Goal: Task Accomplishment & Management: Use online tool/utility

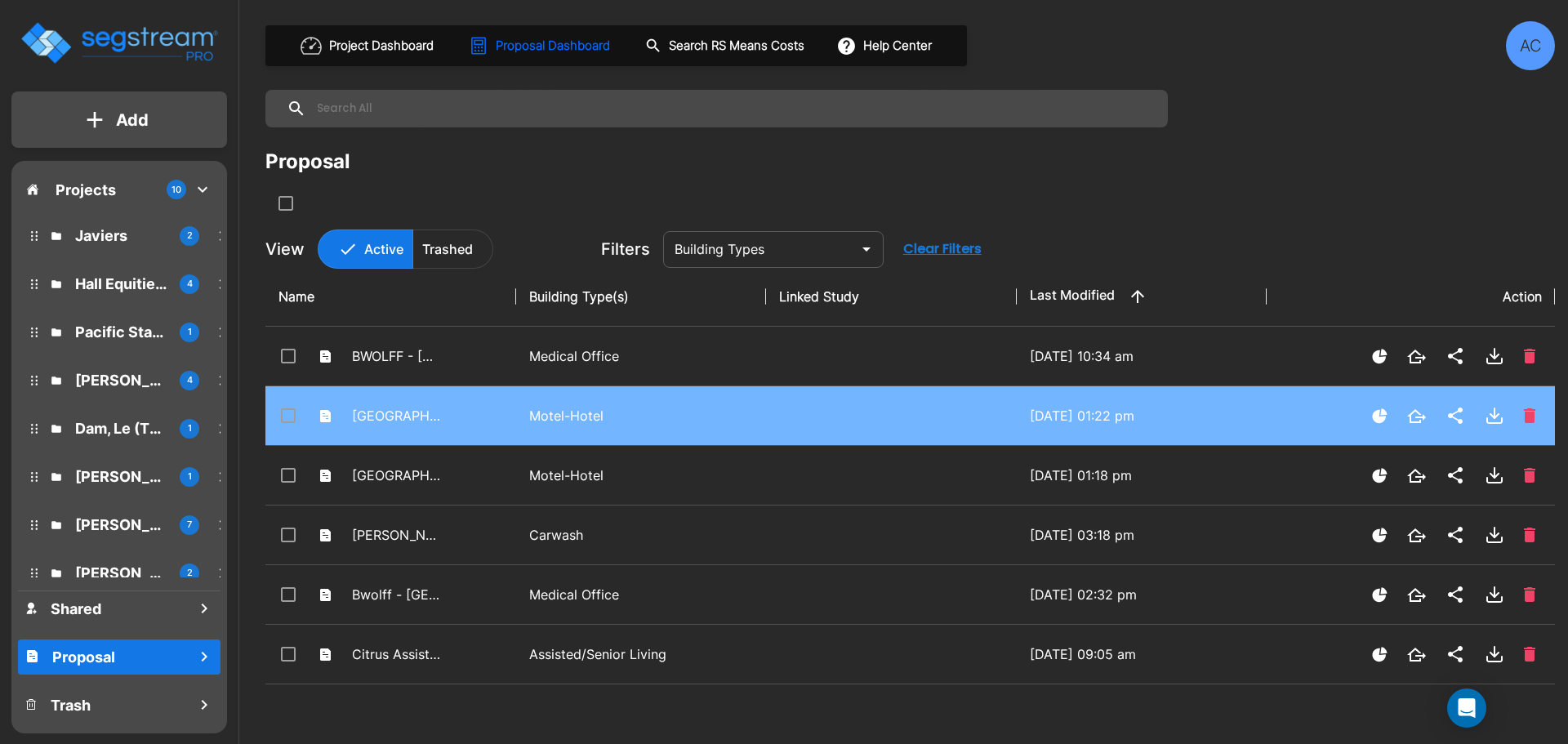
click at [572, 416] on p "Motel-Hotel" at bounding box center [642, 415] width 225 height 20
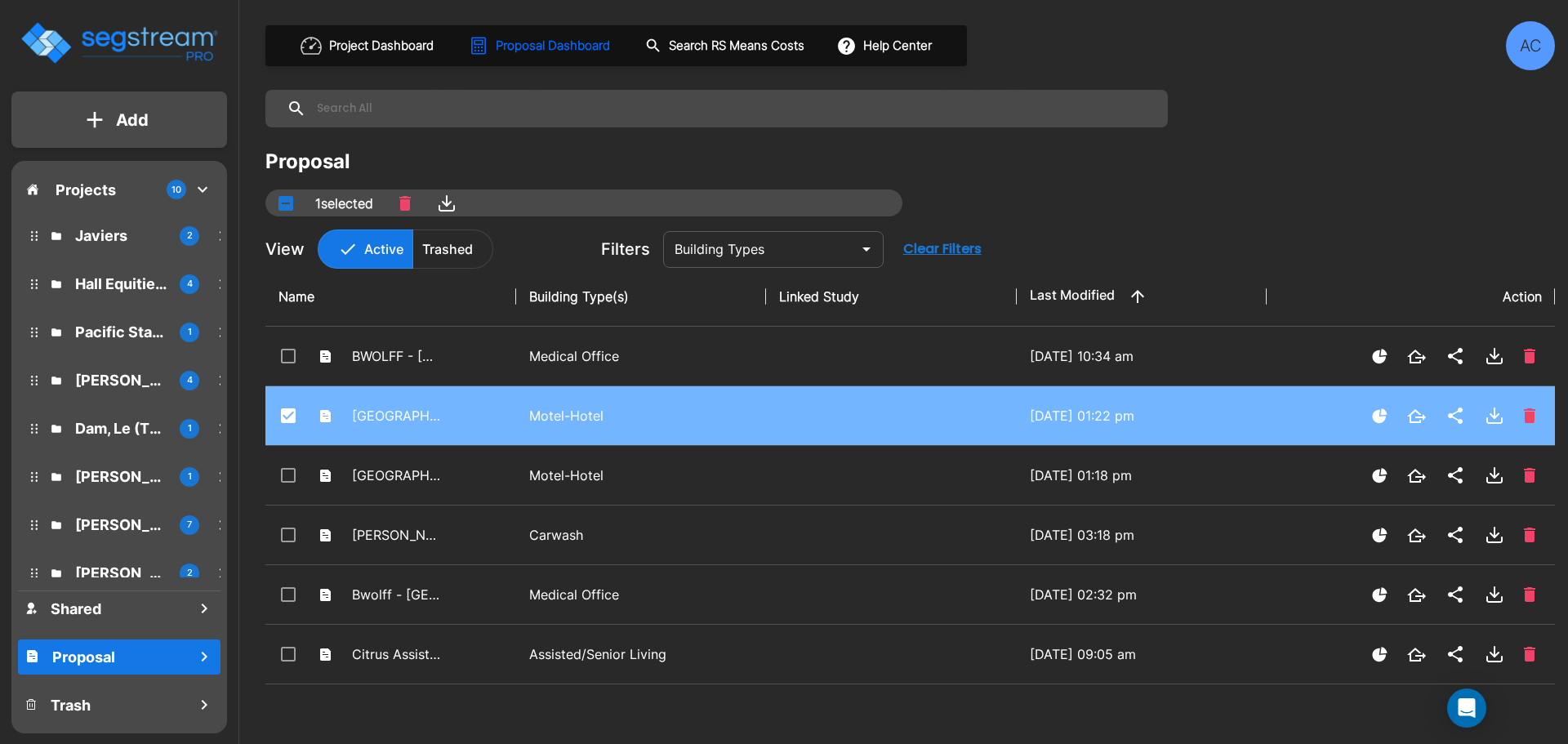
click at [572, 416] on p "Motel-Hotel" at bounding box center [642, 415] width 225 height 20
checkbox input "false"
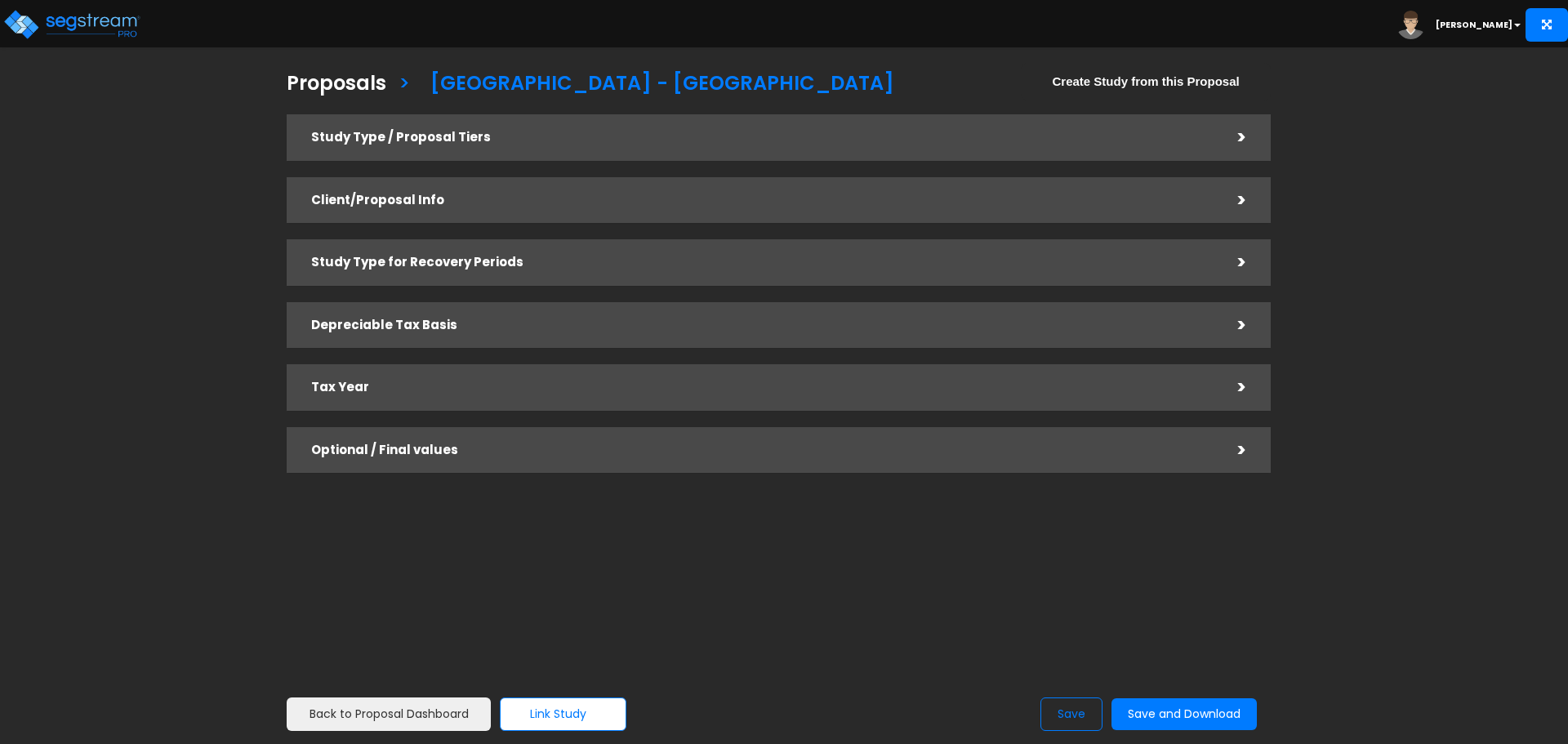
checkbox input "true"
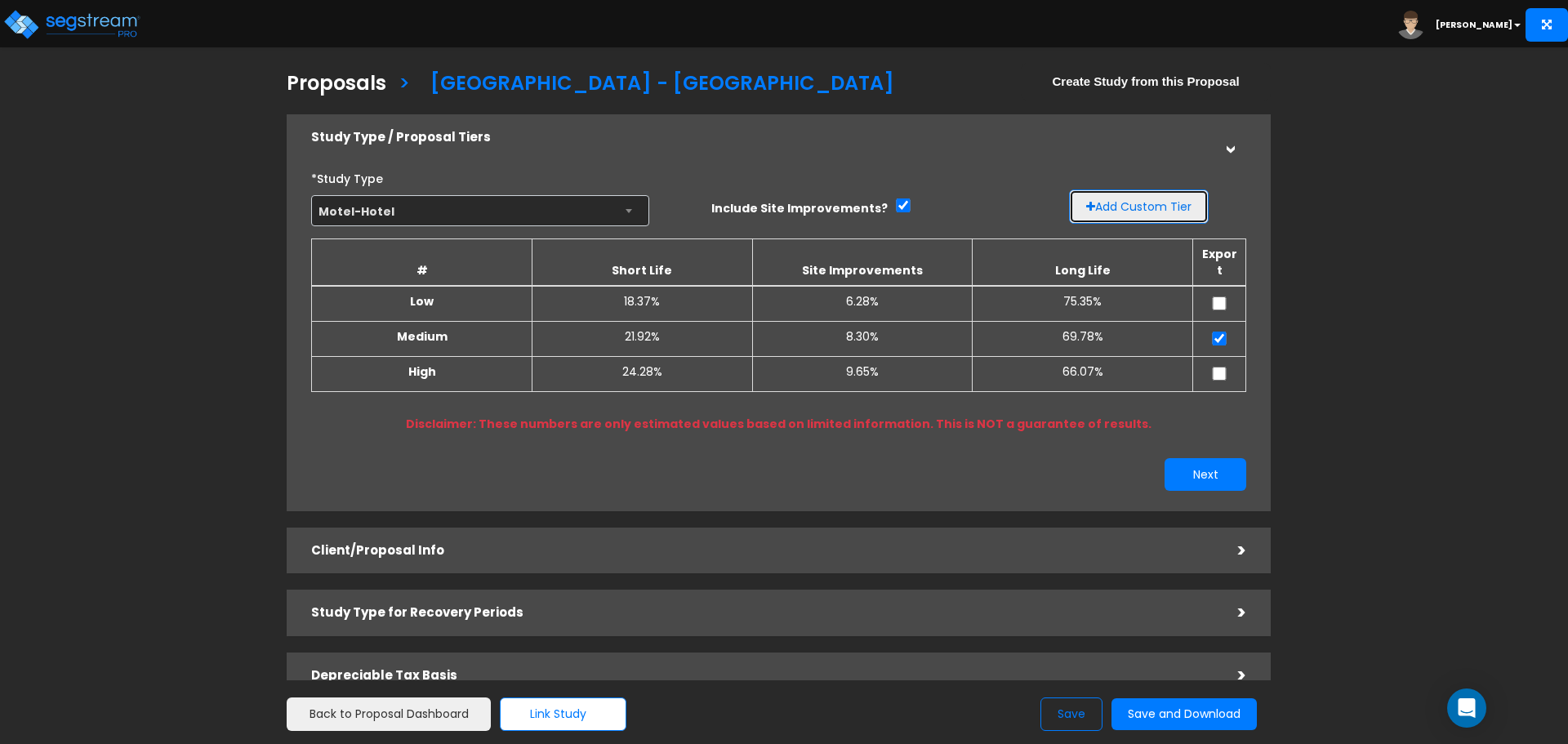
click at [1162, 203] on button "Add Custom Tier" at bounding box center [1139, 206] width 139 height 34
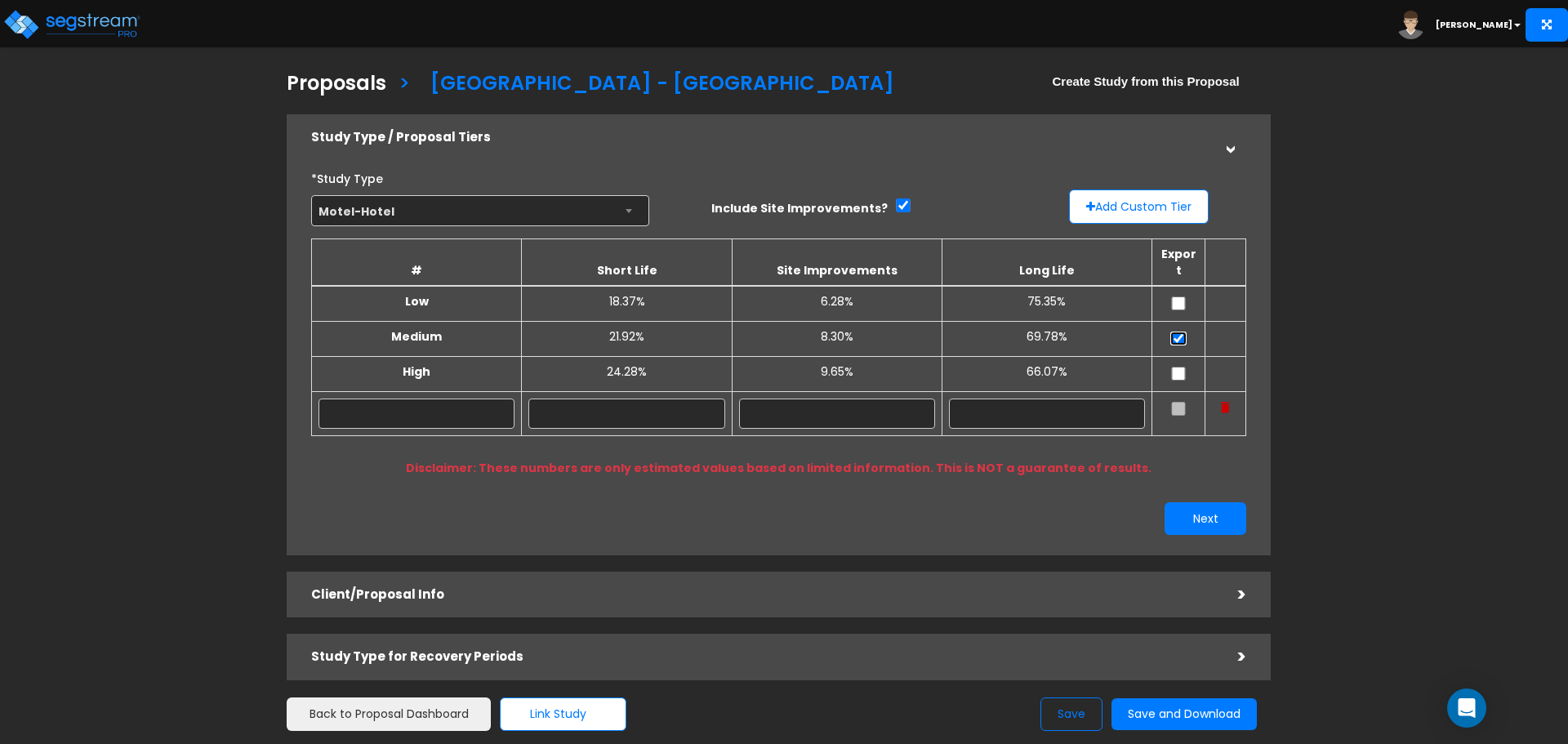
click at [1183, 331] on input "checkbox" at bounding box center [1179, 338] width 16 height 14
checkbox input "false"
click at [473, 403] on input "text" at bounding box center [416, 413] width 196 height 30
click at [461, 405] on input "B" at bounding box center [416, 413] width 196 height 30
drag, startPoint x: 454, startPoint y: 402, endPoint x: 397, endPoint y: 405, distance: 57.1
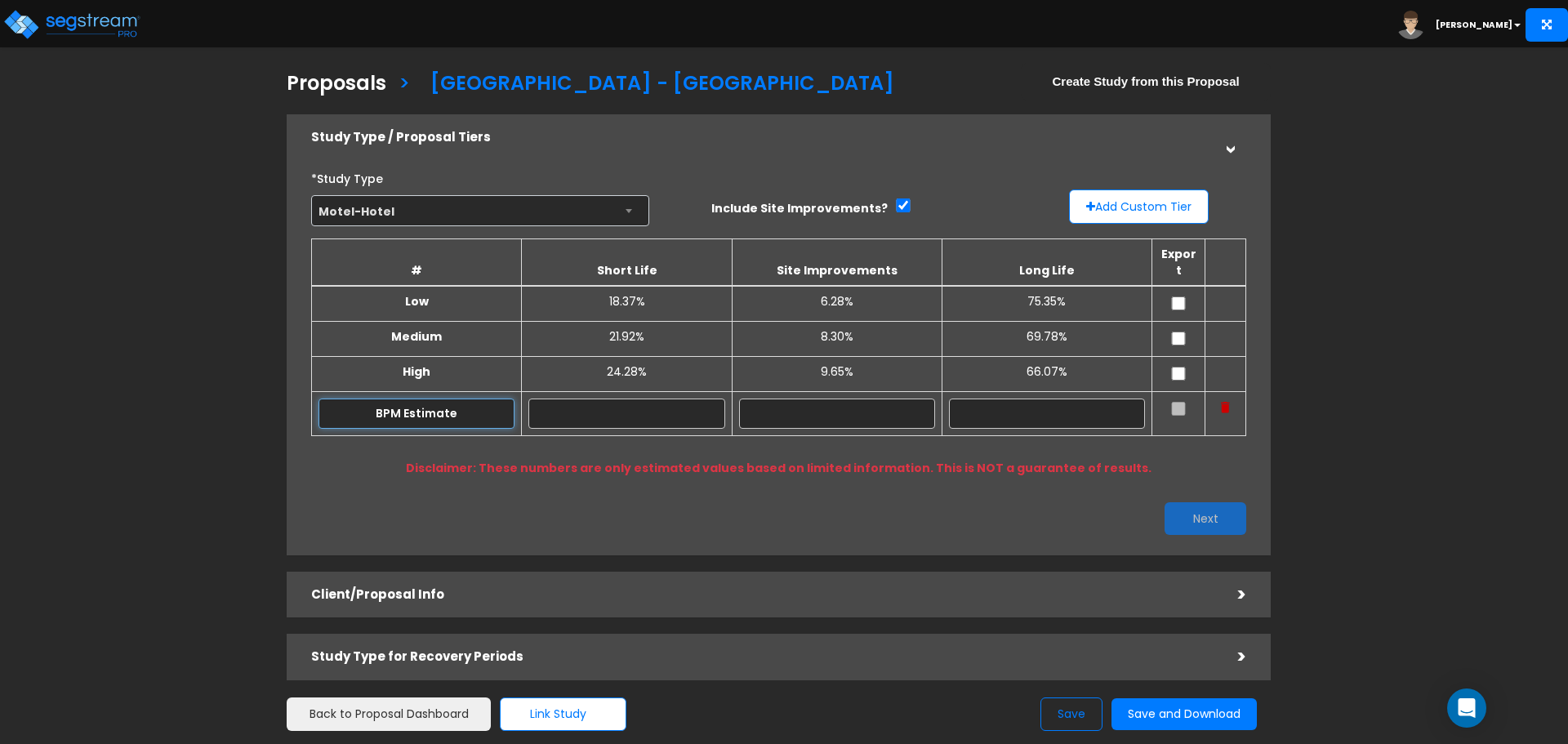
click at [397, 405] on input "BPM Estimate" at bounding box center [416, 413] width 196 height 30
type input "BPM"
click at [684, 398] on input "text" at bounding box center [626, 413] width 196 height 30
click at [840, 398] on input "text" at bounding box center [837, 413] width 196 height 30
type input "10.50%"
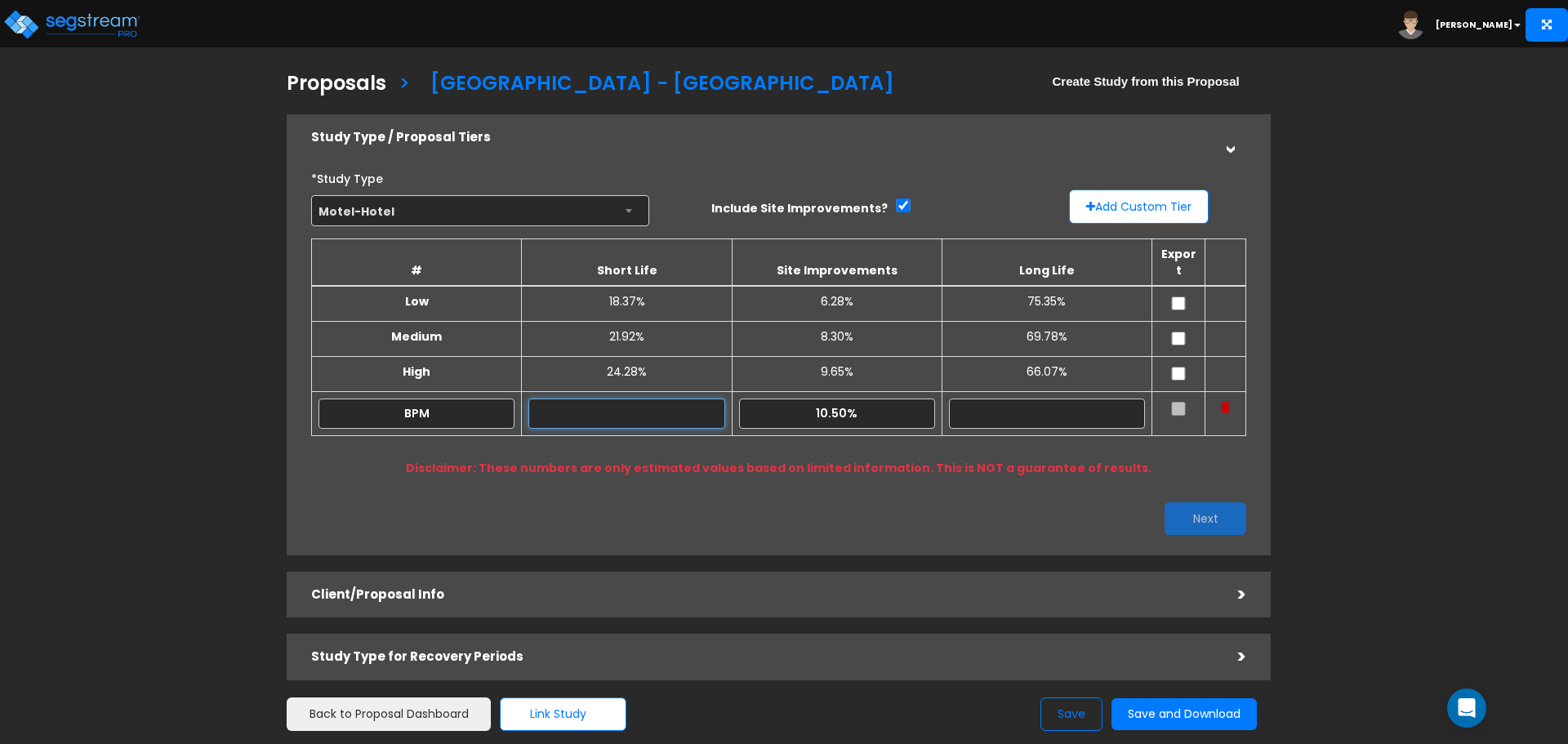
click at [662, 406] on input "text" at bounding box center [626, 413] width 196 height 30
type input "21.00%"
type input "68.50%"
click at [1065, 402] on input "68.50%" at bounding box center [1047, 413] width 196 height 30
click at [1170, 394] on td at bounding box center [1179, 413] width 53 height 44
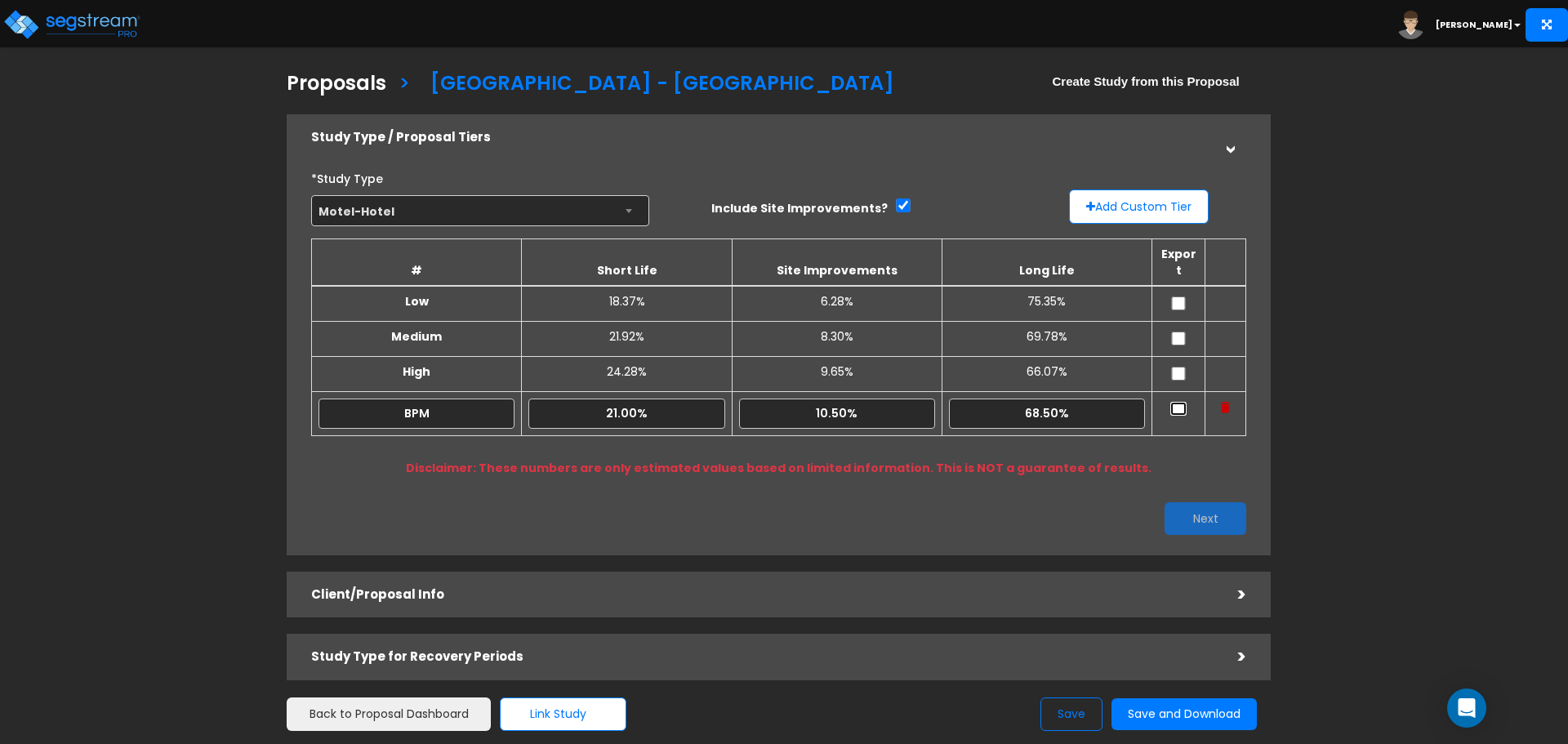
click at [1178, 402] on input "checkbox" at bounding box center [1179, 408] width 16 height 14
checkbox input "true"
click at [1209, 502] on button "Next" at bounding box center [1206, 519] width 81 height 33
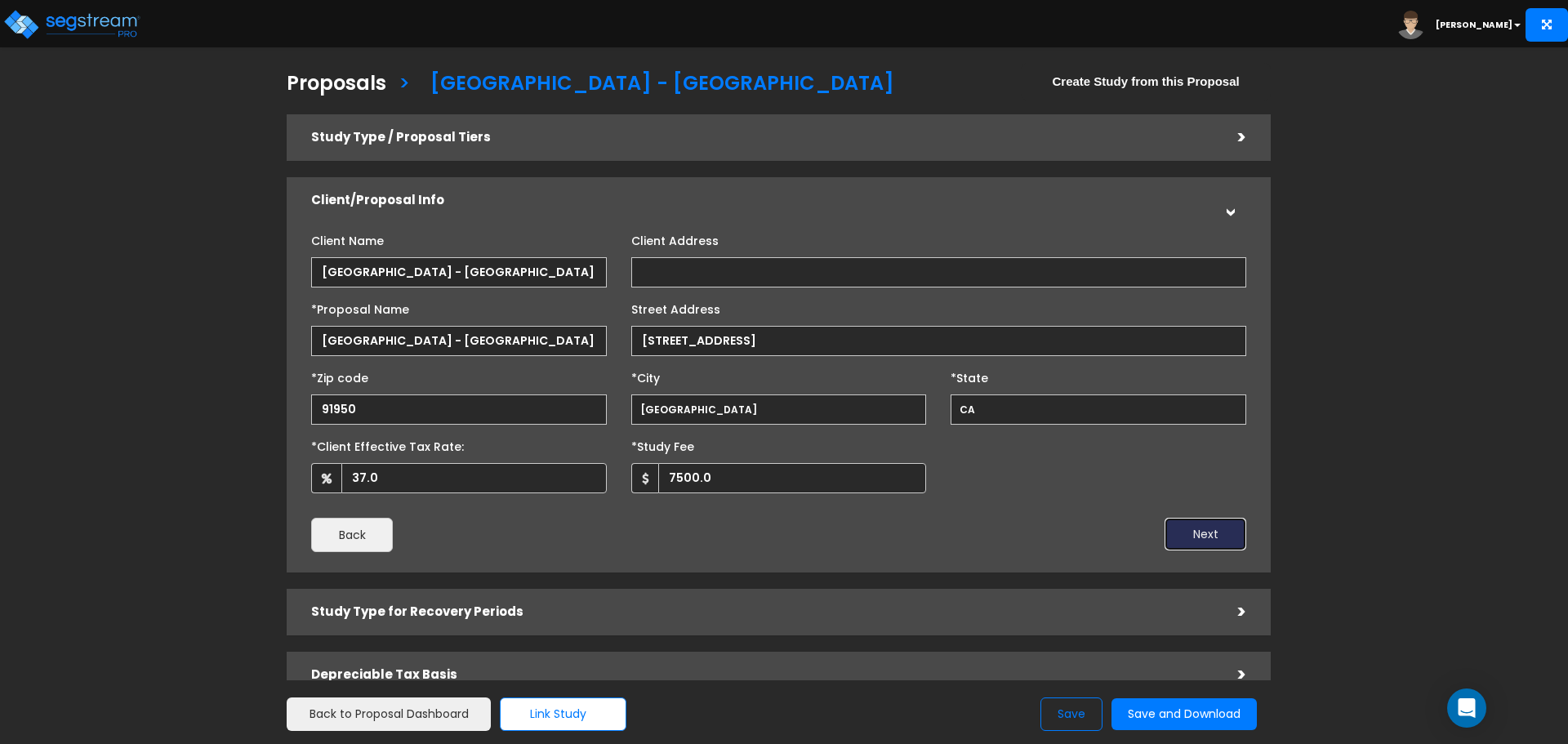
click at [1200, 531] on button "Next" at bounding box center [1206, 534] width 81 height 33
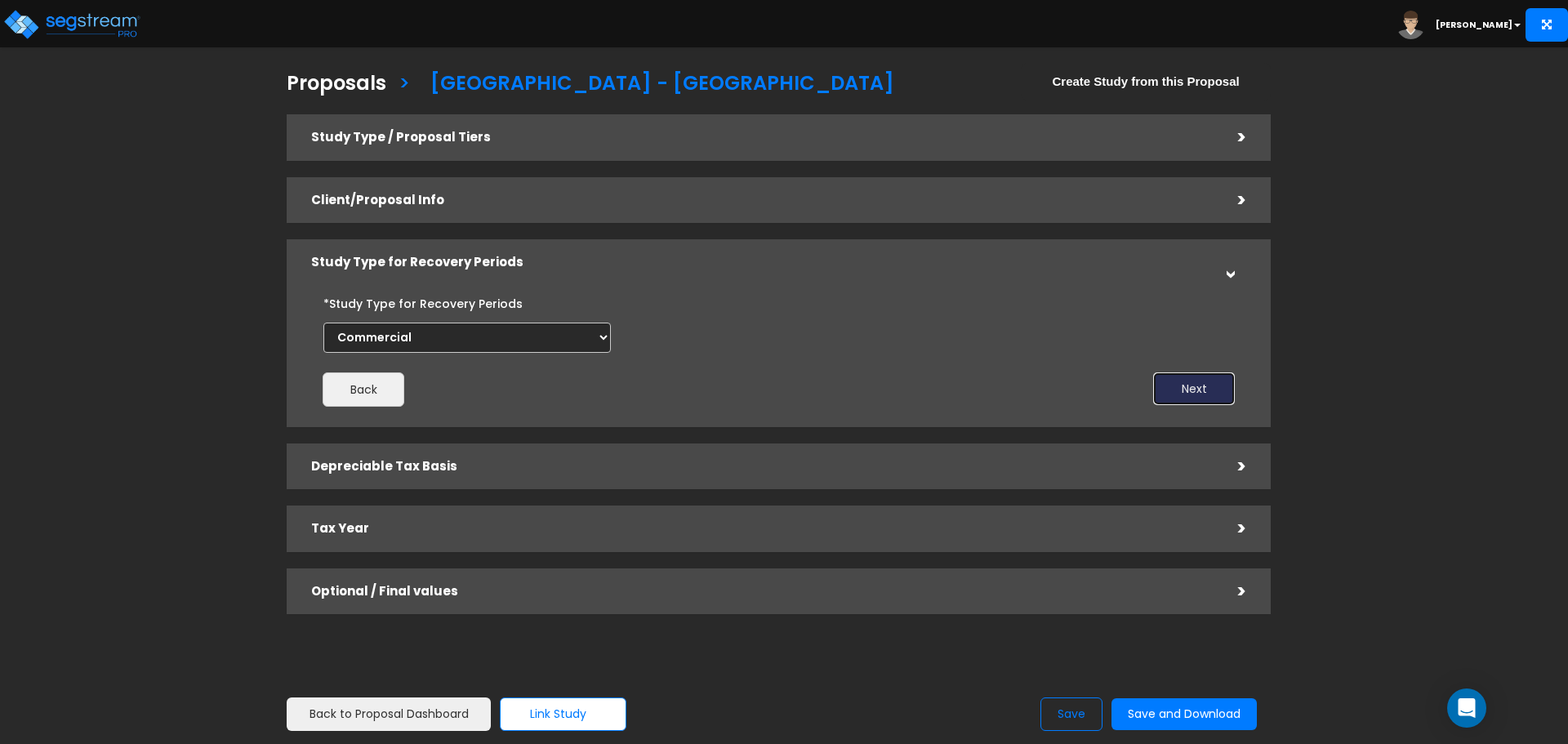
click at [1219, 389] on button "Next" at bounding box center [1194, 388] width 81 height 33
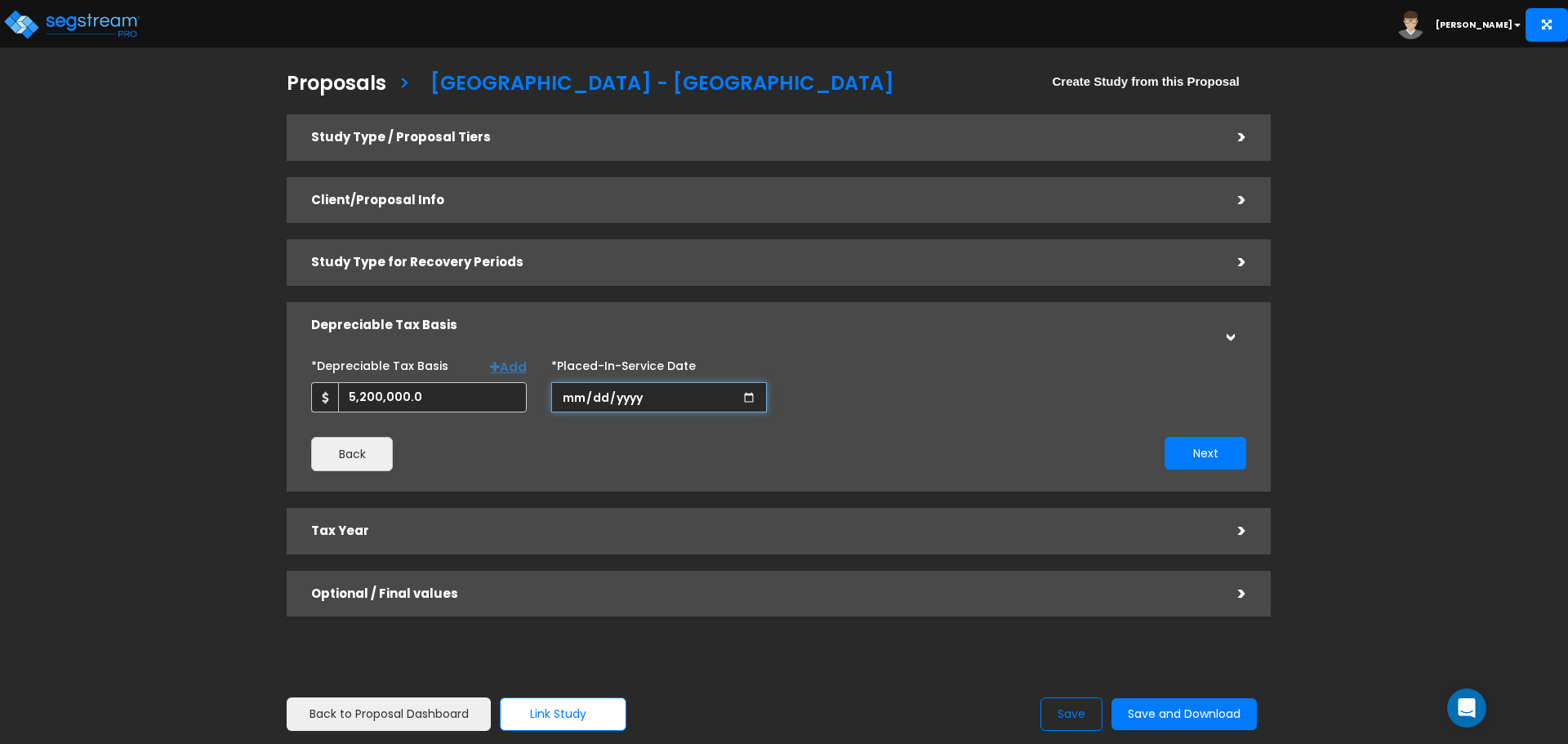
click at [596, 396] on input "[DATE]" at bounding box center [659, 396] width 215 height 30
click at [590, 396] on input "[DATE]" at bounding box center [659, 396] width 215 height 30
type input "[DATE]"
click at [1214, 456] on button "Next" at bounding box center [1206, 453] width 81 height 33
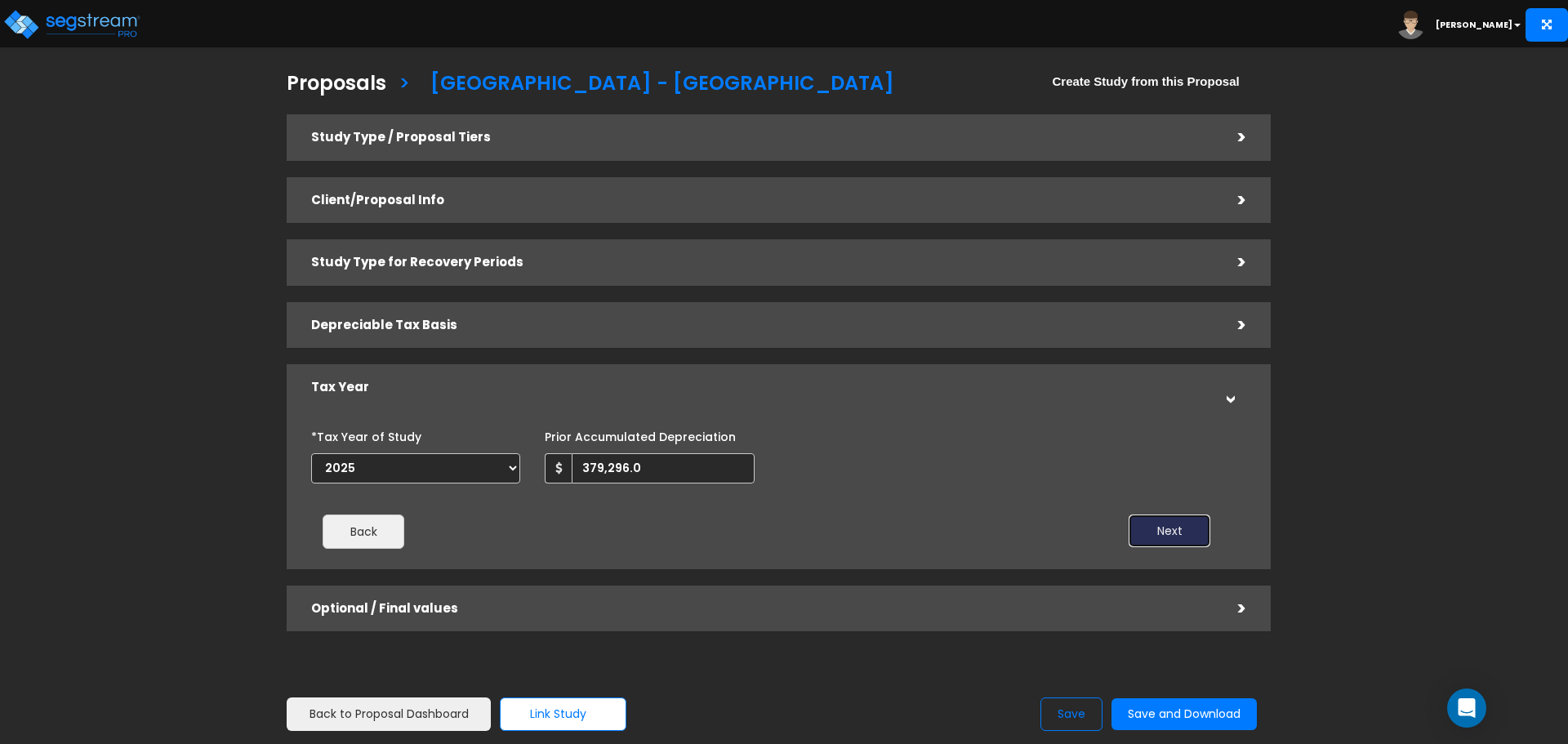
click at [1163, 532] on button "Next" at bounding box center [1170, 530] width 81 height 33
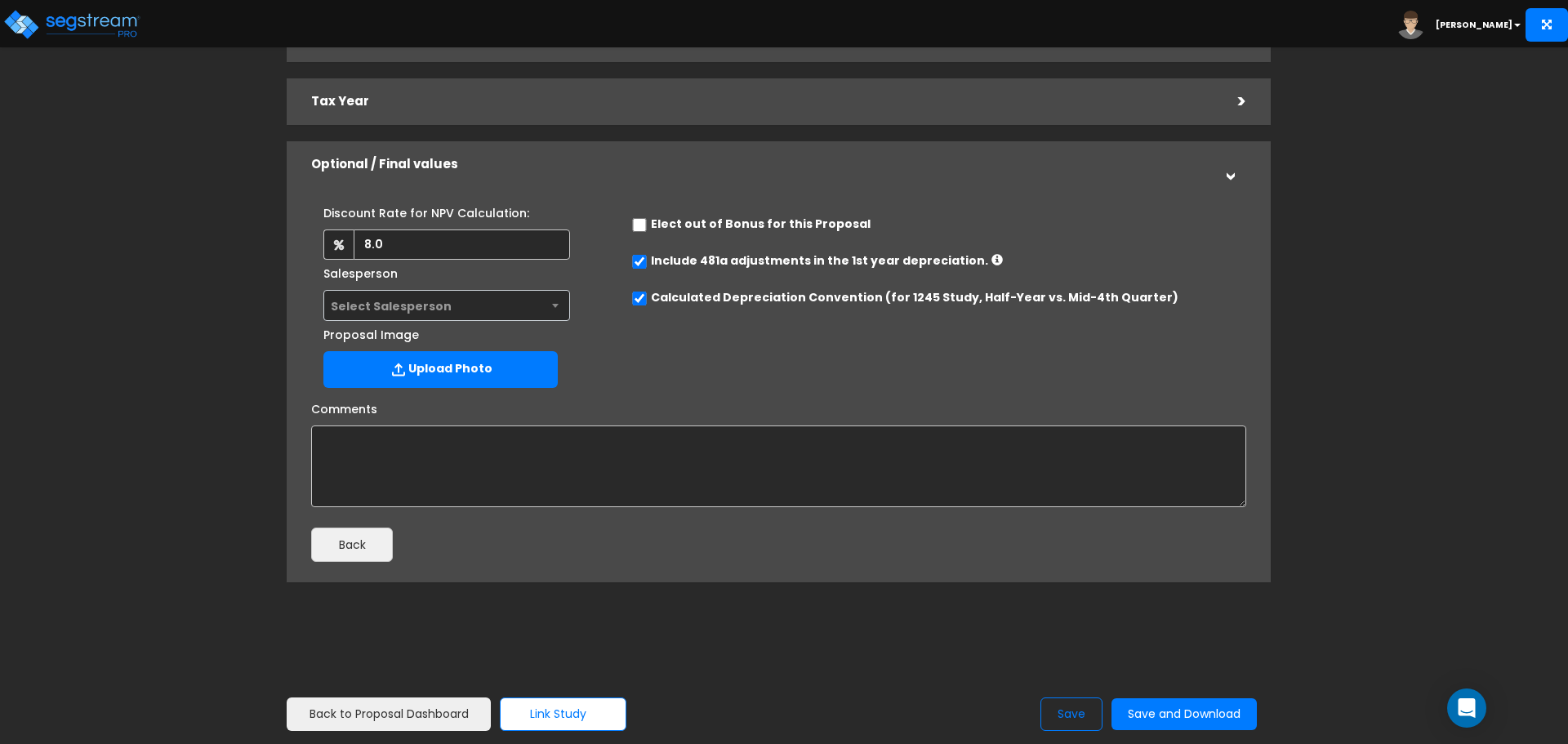
scroll to position [288, 0]
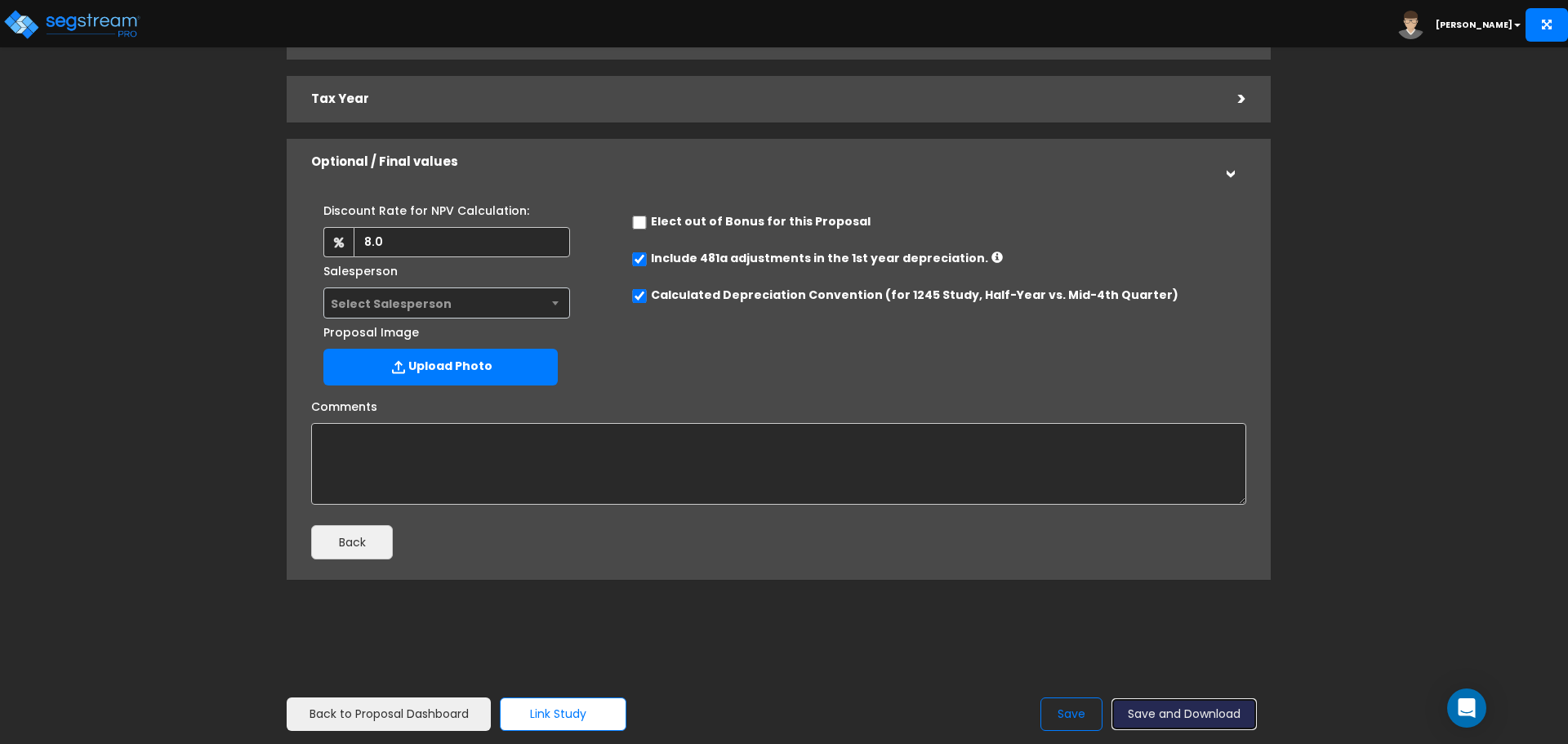
click at [1185, 717] on button "Save and Download" at bounding box center [1184, 713] width 146 height 32
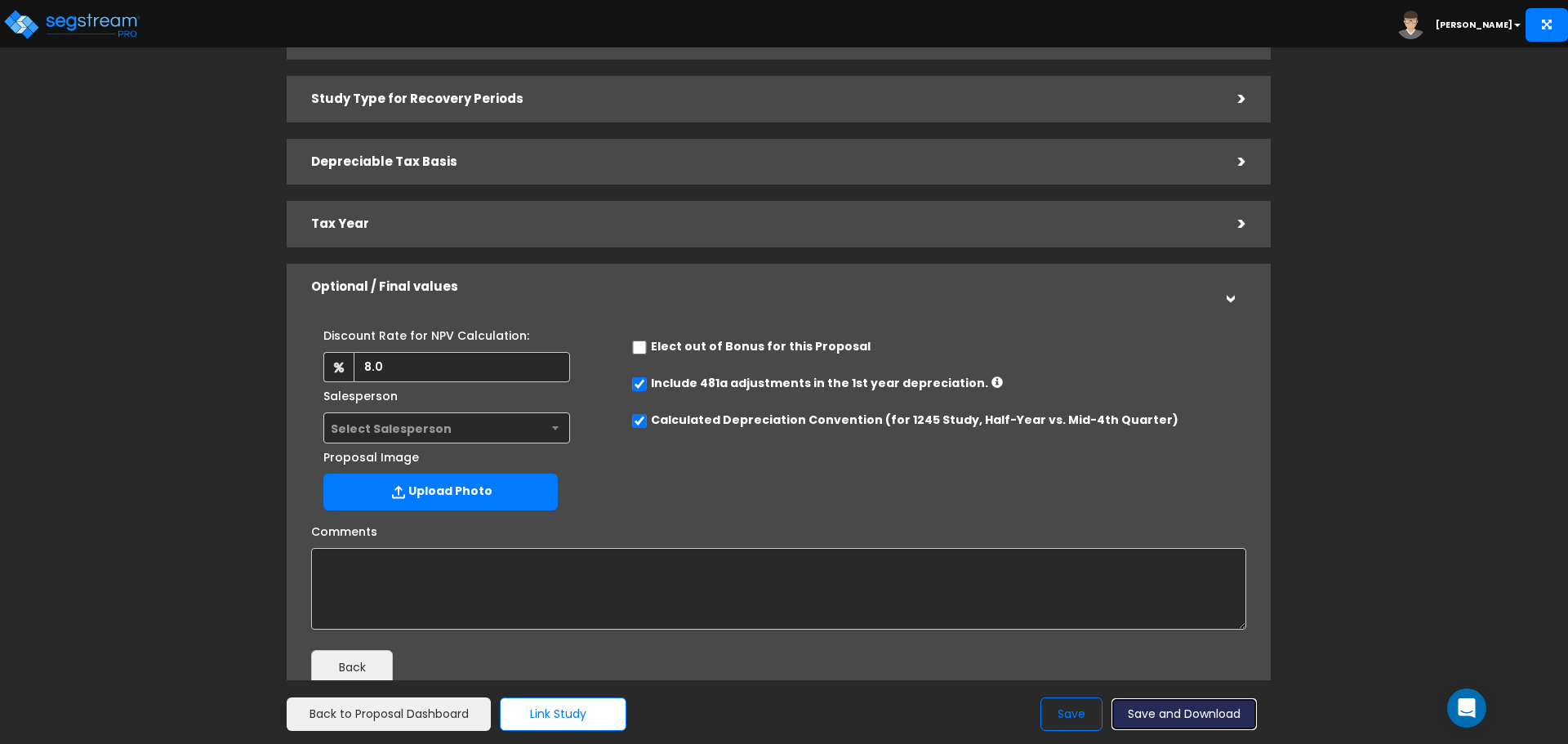
scroll to position [0, 0]
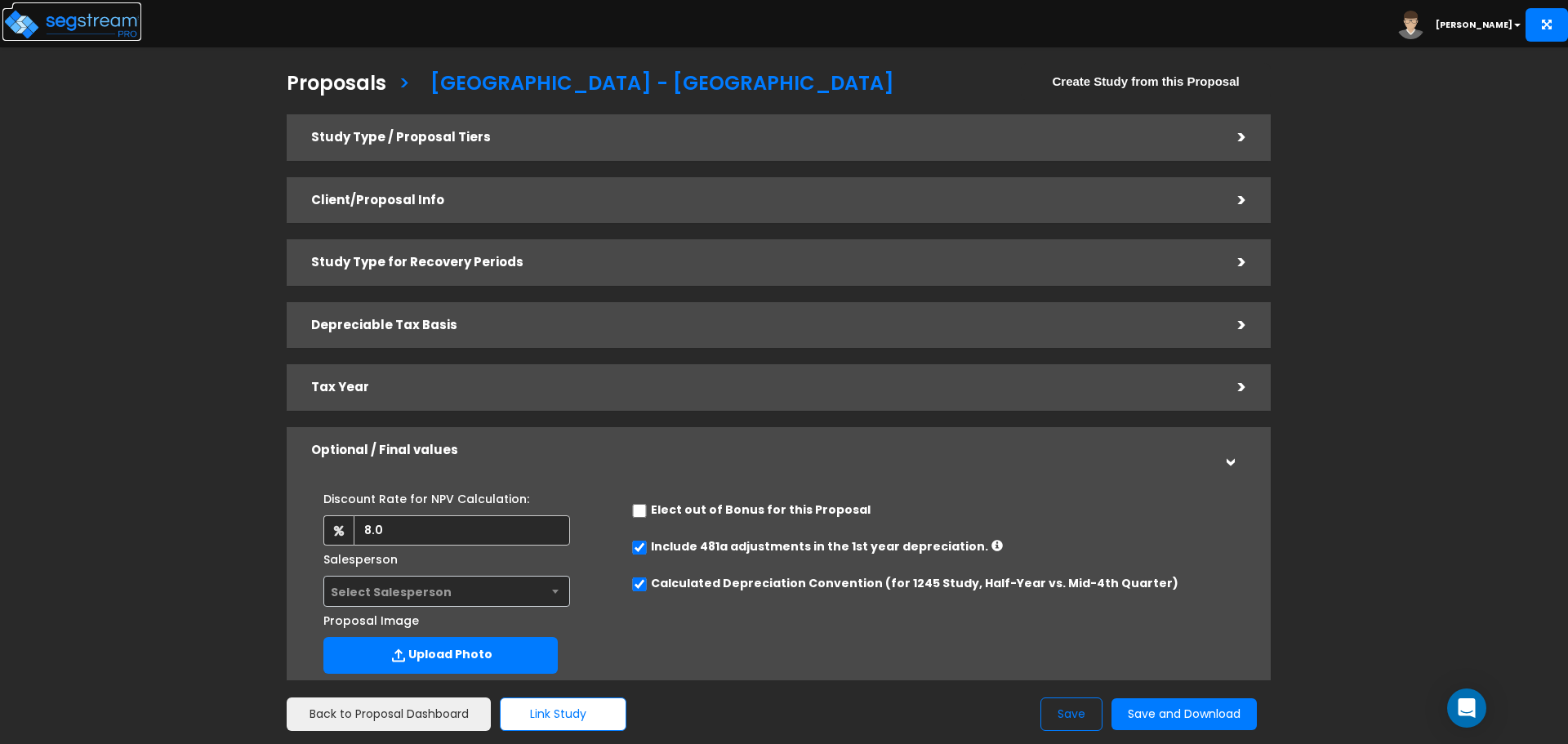
click at [89, 31] on img at bounding box center [72, 24] width 139 height 33
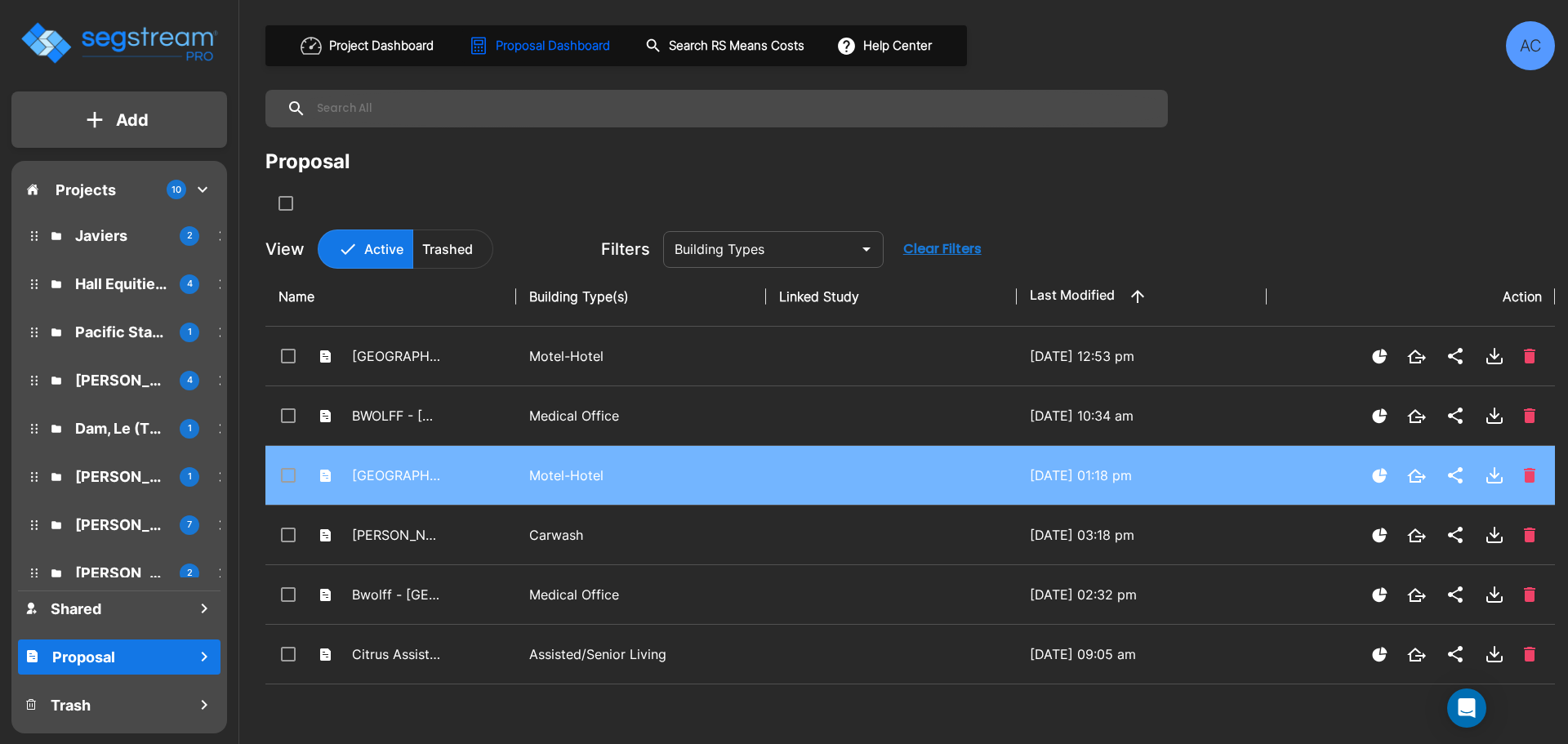
click at [598, 476] on p "Motel-Hotel" at bounding box center [642, 475] width 225 height 20
checkbox input "false"
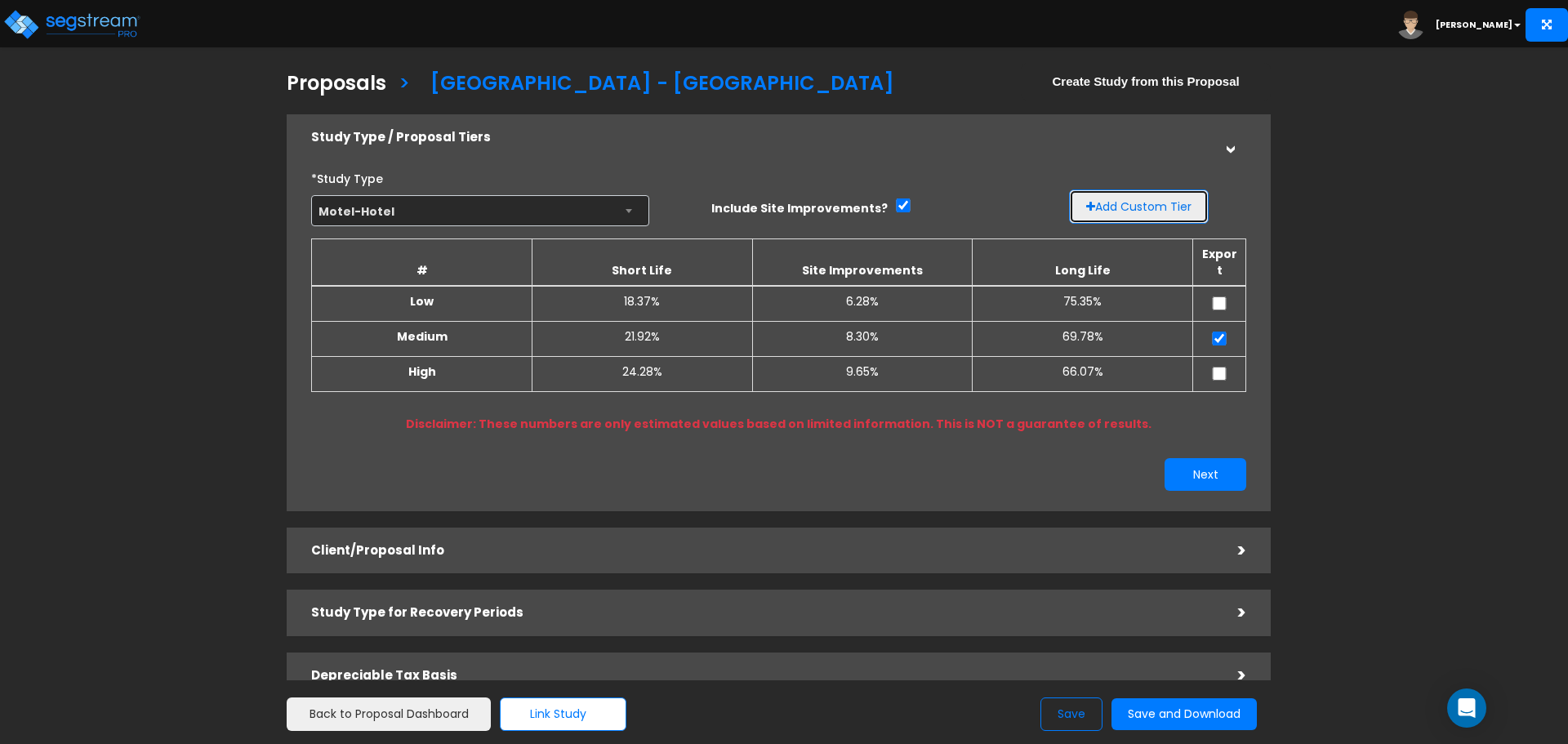
click at [1112, 213] on button "Add Custom Tier" at bounding box center [1139, 206] width 139 height 34
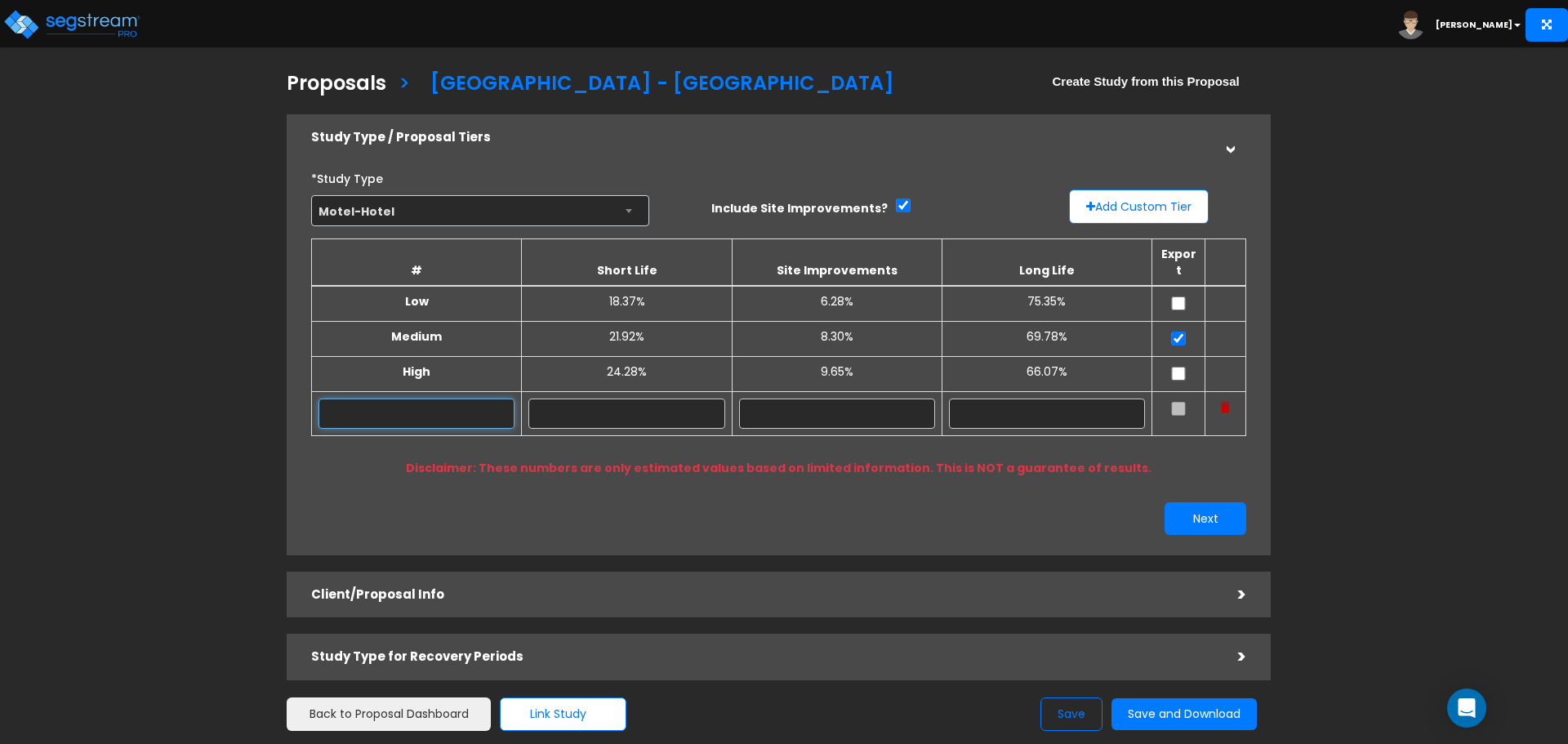
click at [472, 403] on input "text" at bounding box center [416, 413] width 196 height 30
type input "BPM"
drag, startPoint x: 623, startPoint y: 388, endPoint x: 657, endPoint y: 392, distance: 34.2
click at [624, 398] on input "text" at bounding box center [626, 413] width 196 height 30
type input "26.00%"
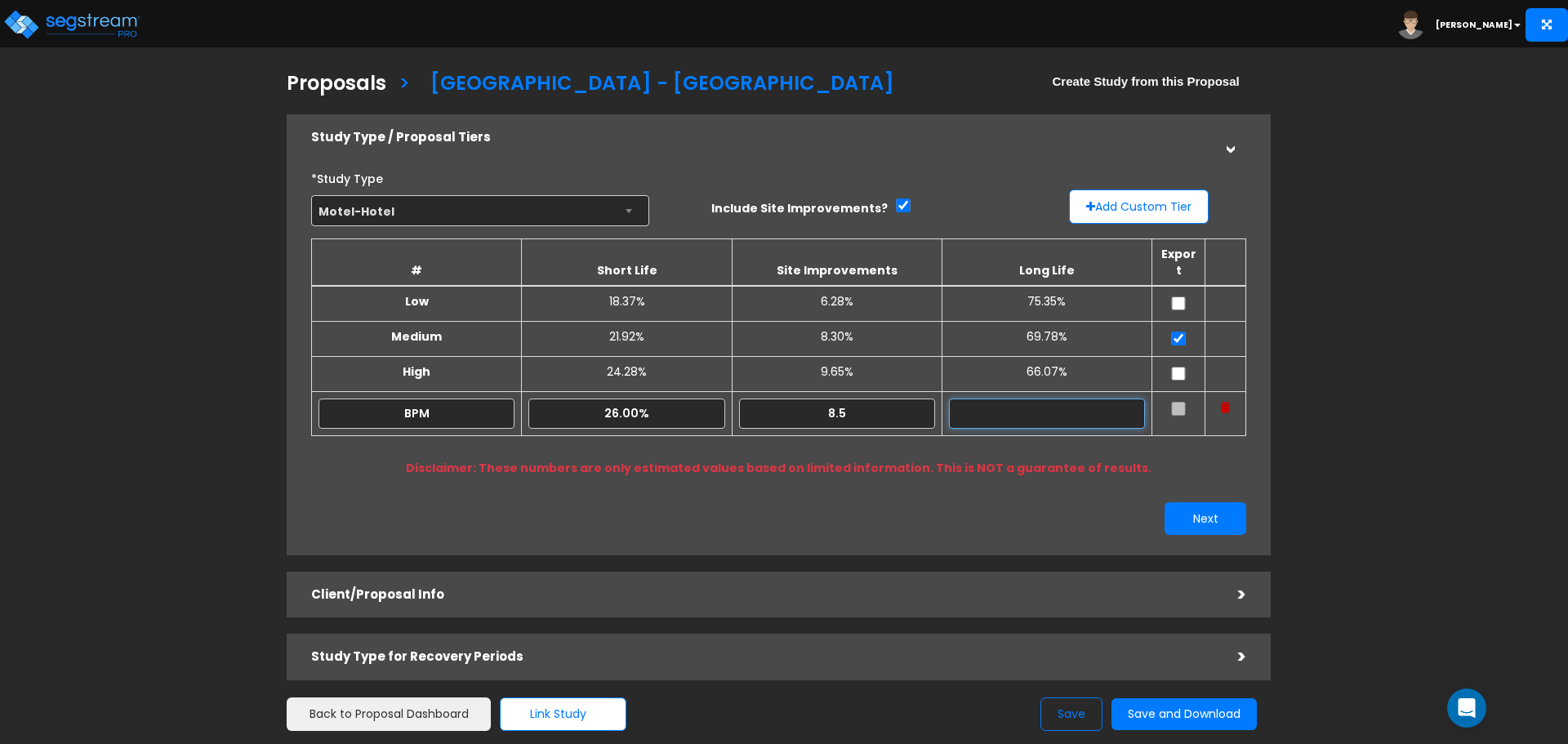
type input "8.50%"
type input "65.50%"
click at [1174, 402] on input "checkbox" at bounding box center [1179, 408] width 16 height 14
checkbox input "true"
click at [1183, 331] on input "checkbox" at bounding box center [1179, 338] width 16 height 14
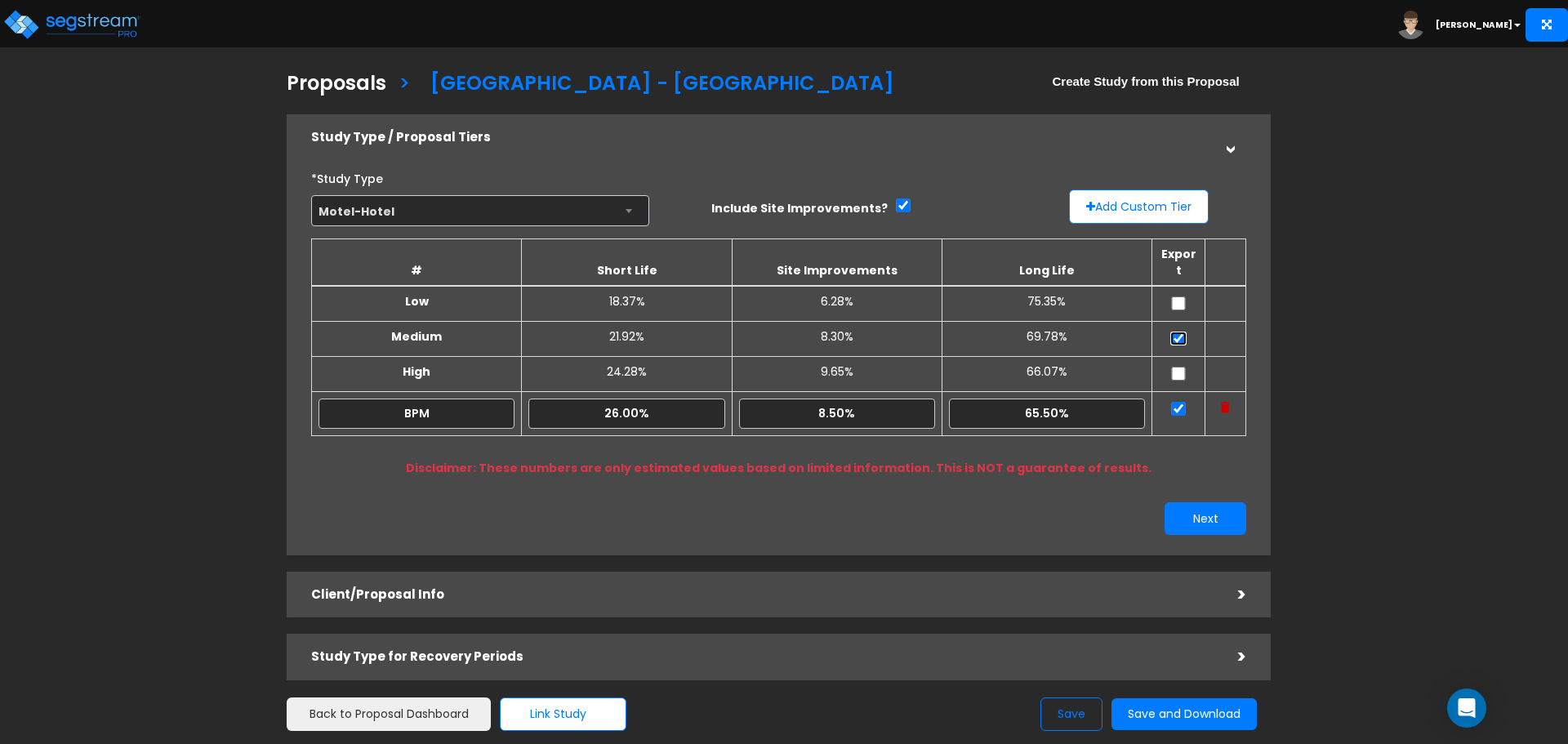
checkbox input "false"
click at [1224, 502] on button "Next" at bounding box center [1206, 519] width 81 height 33
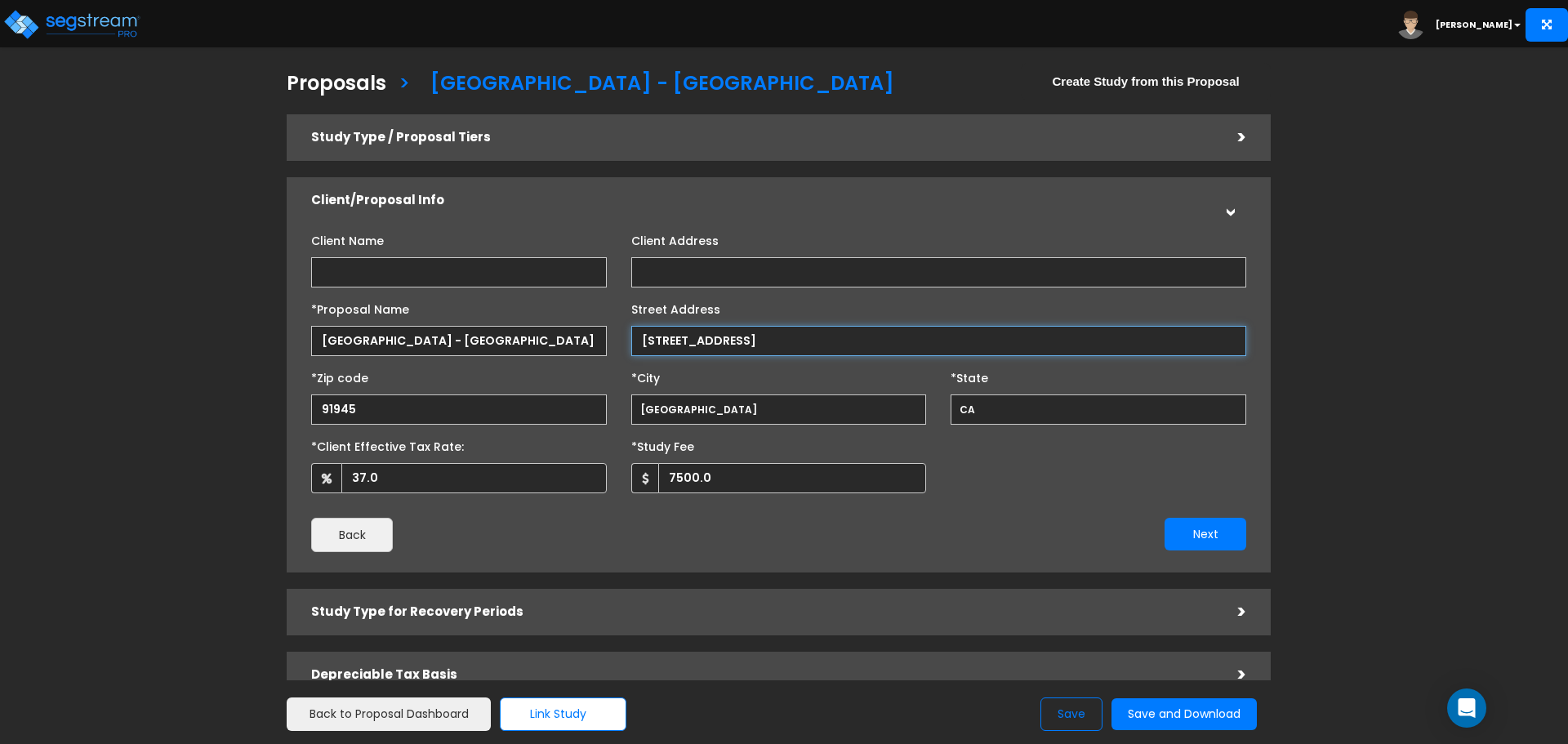
drag, startPoint x: 735, startPoint y: 337, endPoint x: 999, endPoint y: 339, distance: 264.0
click at [999, 339] on input "7458 Broadway, Lemon Grove CA" at bounding box center [938, 340] width 615 height 30
type input "7458 Broadway"
click at [1210, 541] on button "Next" at bounding box center [1206, 534] width 81 height 33
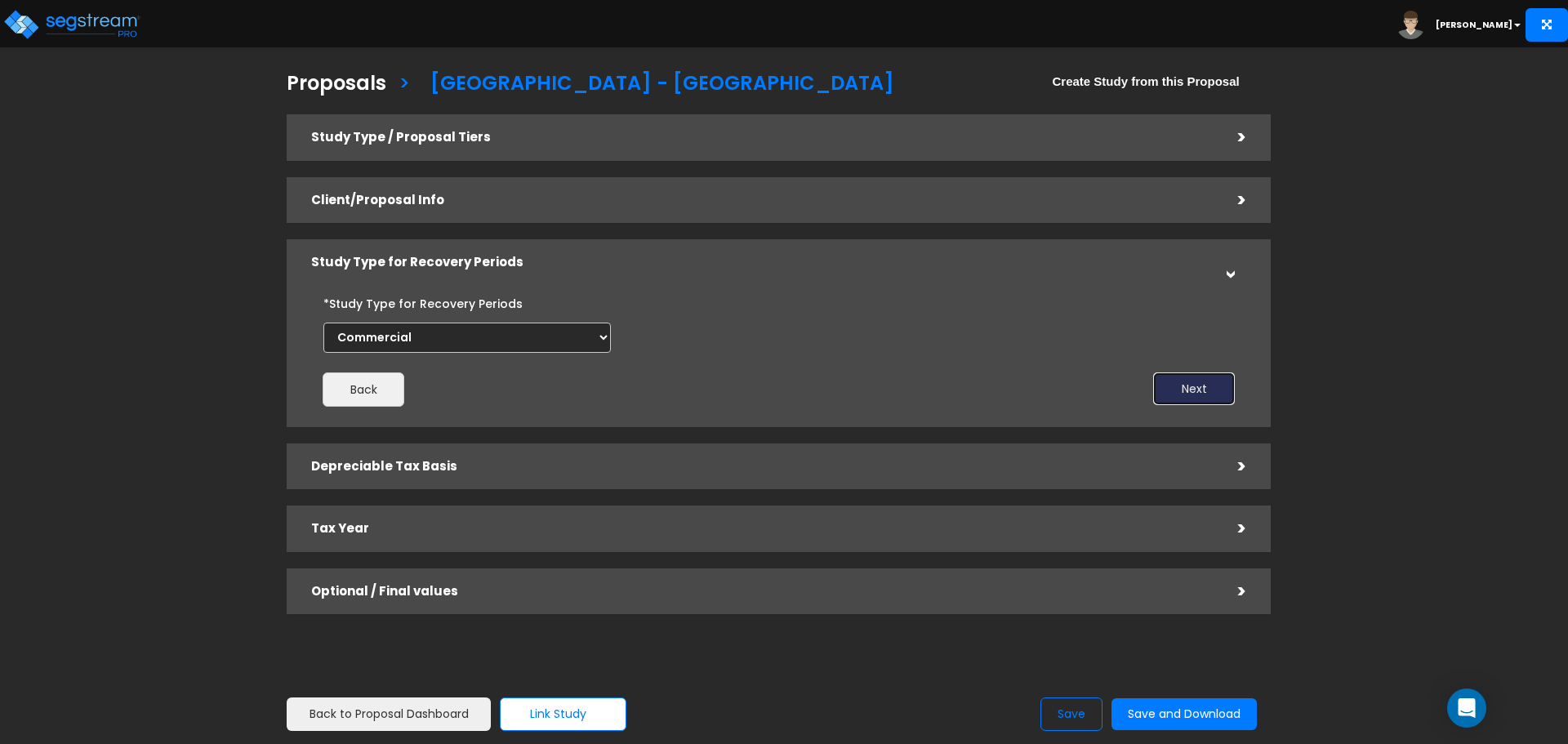
click at [1190, 387] on button "Next" at bounding box center [1194, 388] width 81 height 33
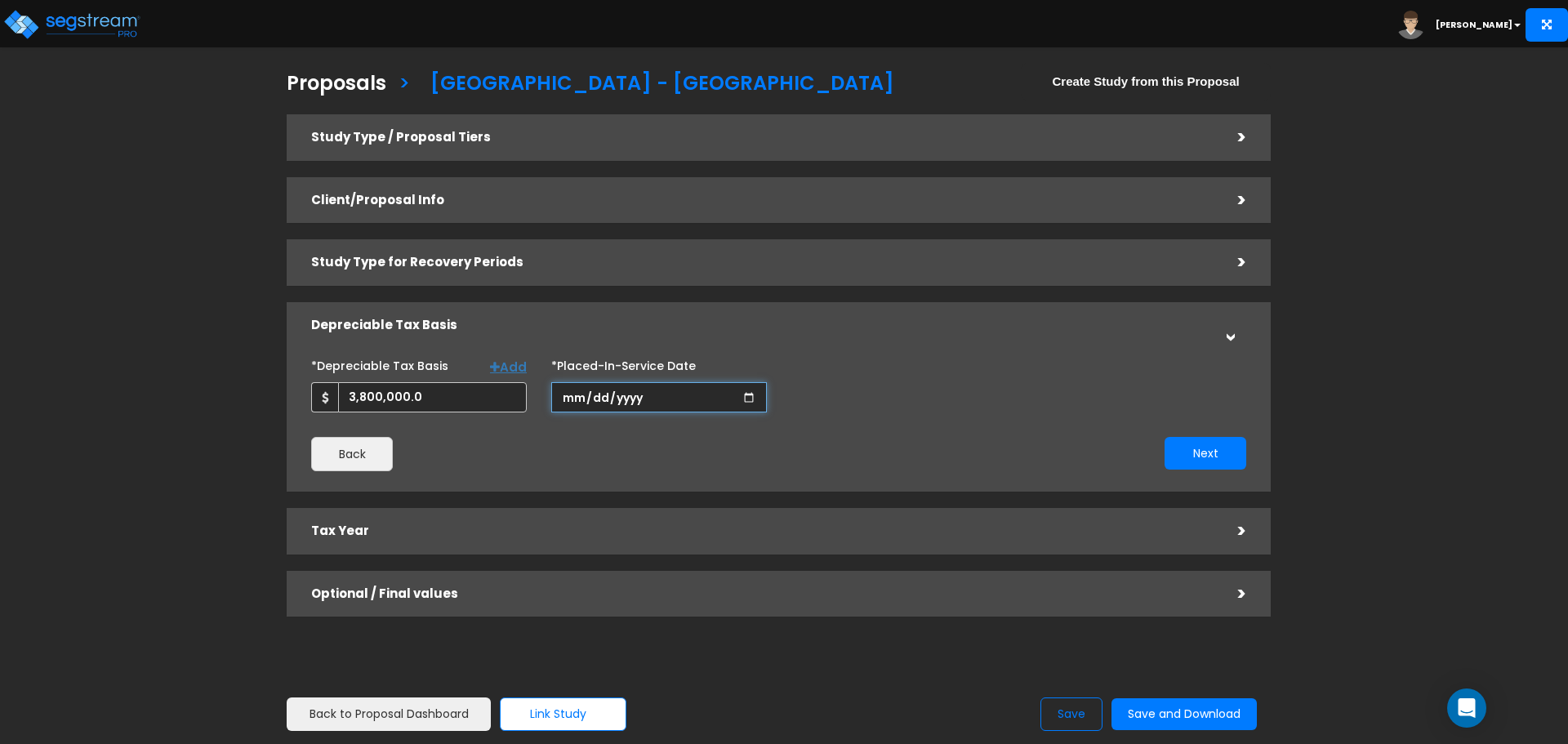
click at [588, 396] on input "[DATE]" at bounding box center [659, 396] width 215 height 30
type input "[DATE]"
click at [1197, 459] on button "Next" at bounding box center [1206, 453] width 81 height 33
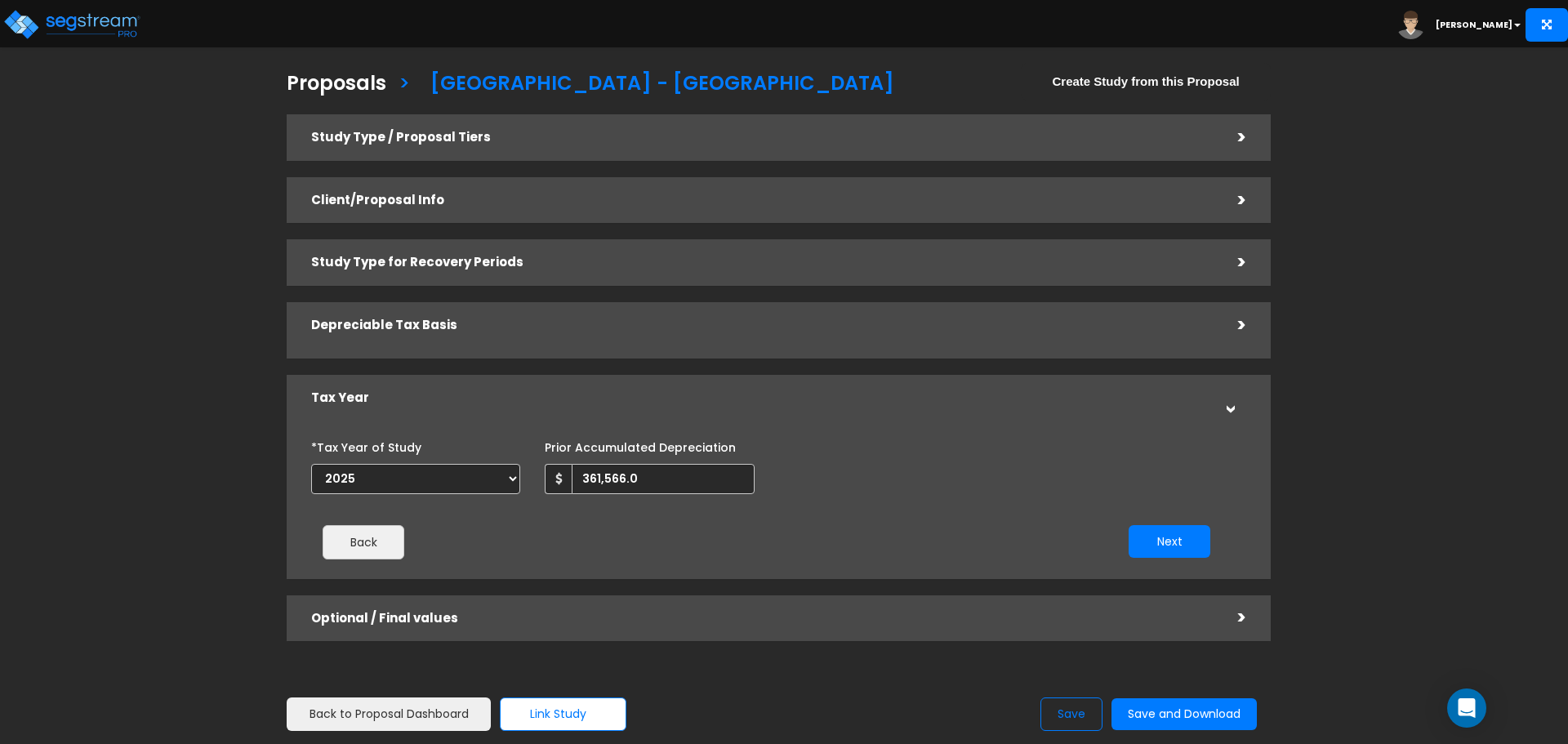
click at [1197, 459] on div "Study Type / Proposal Tiers > *Study Type Motel-Hotel Assisted/Senior Living Au…" at bounding box center [779, 377] width 984 height 527
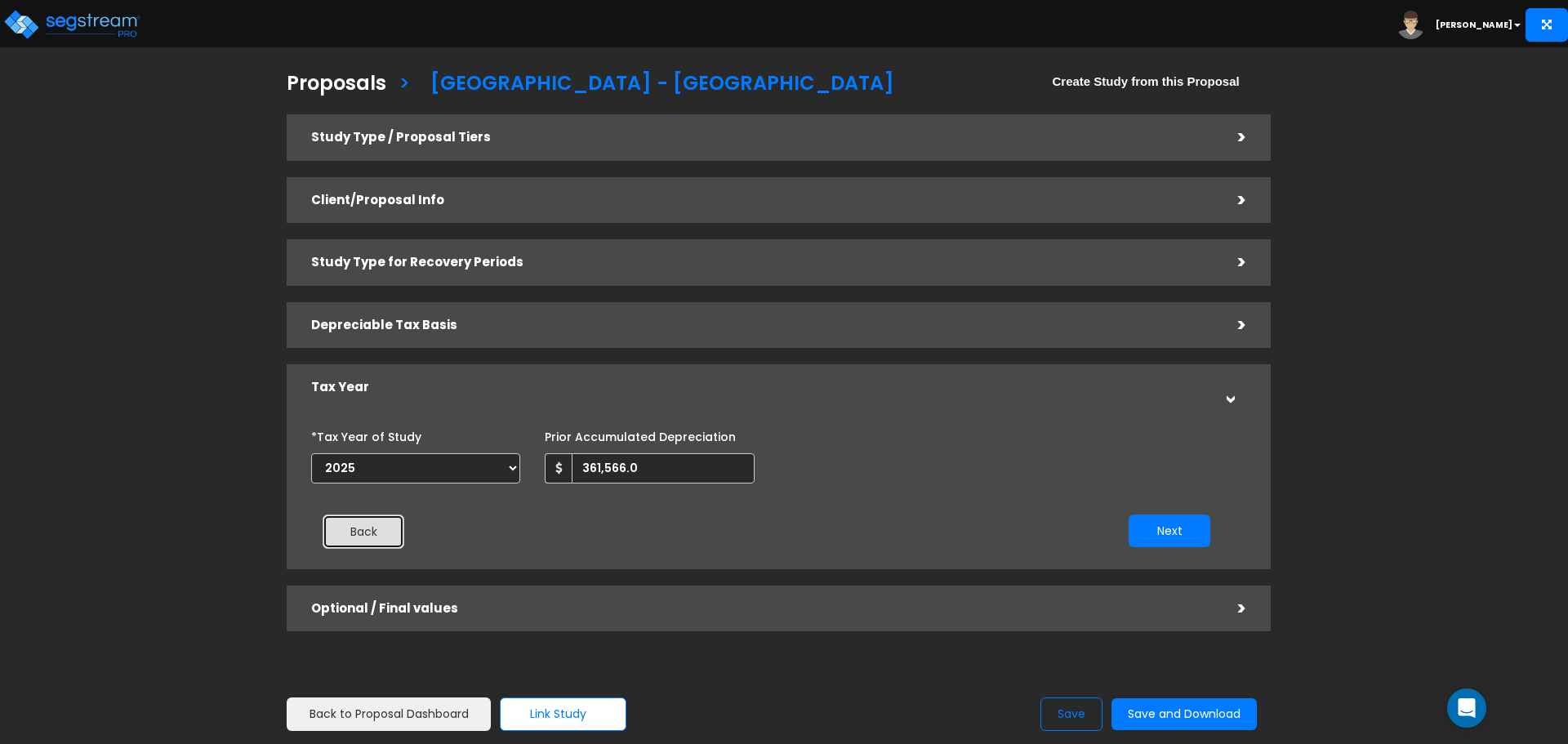
click at [371, 539] on button "Back" at bounding box center [363, 531] width 81 height 34
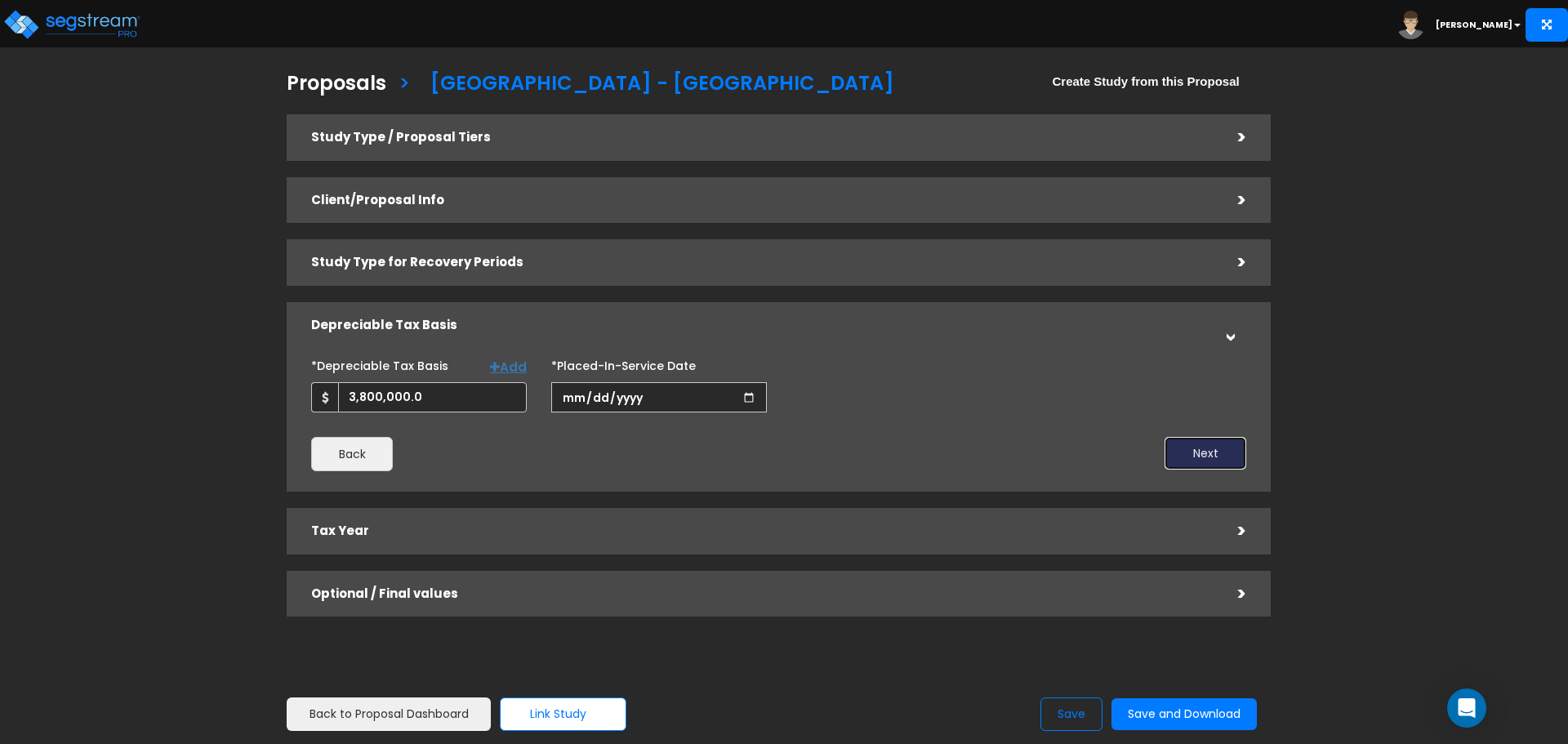
click at [1209, 457] on button "Next" at bounding box center [1206, 453] width 81 height 33
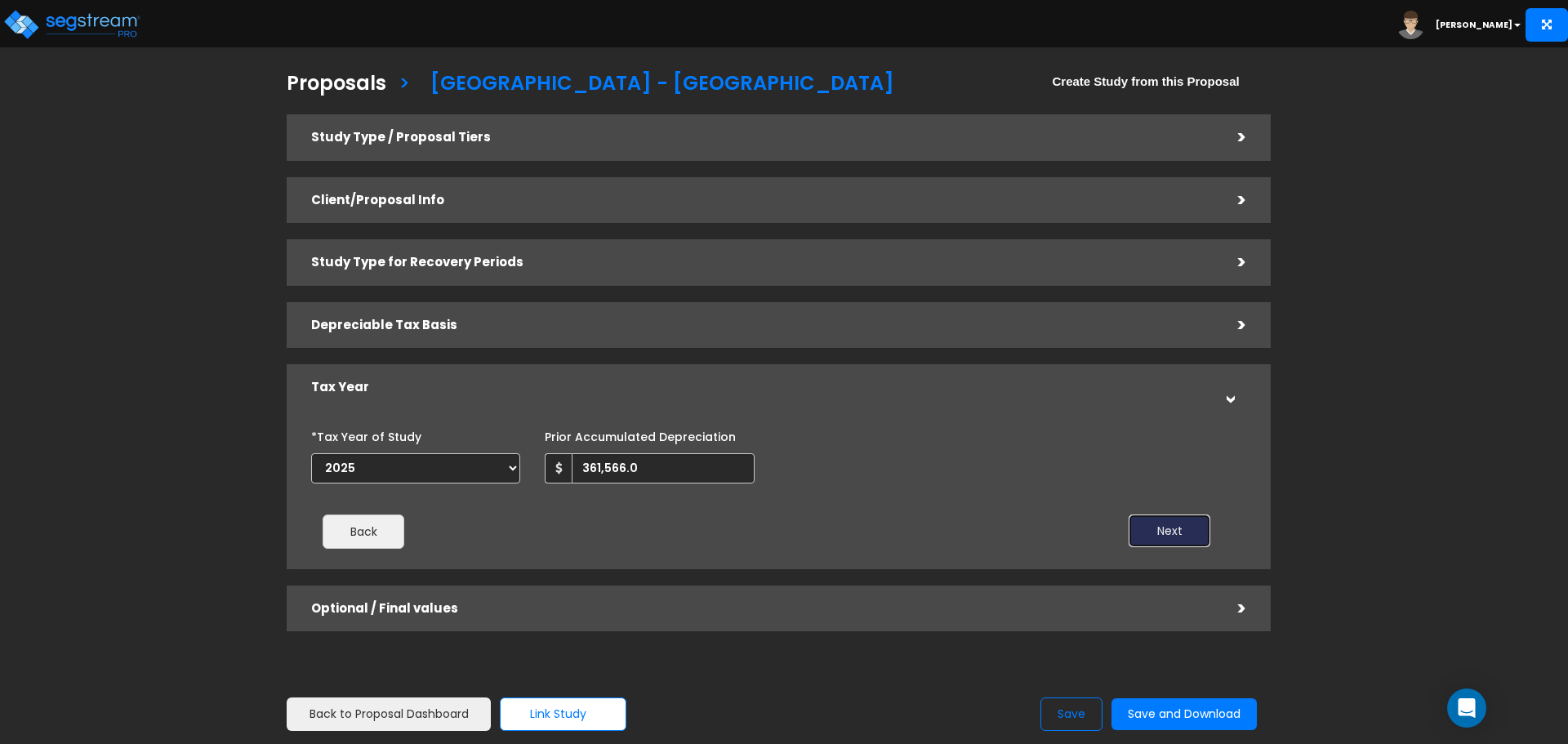
click at [1190, 524] on button "Next" at bounding box center [1170, 530] width 81 height 33
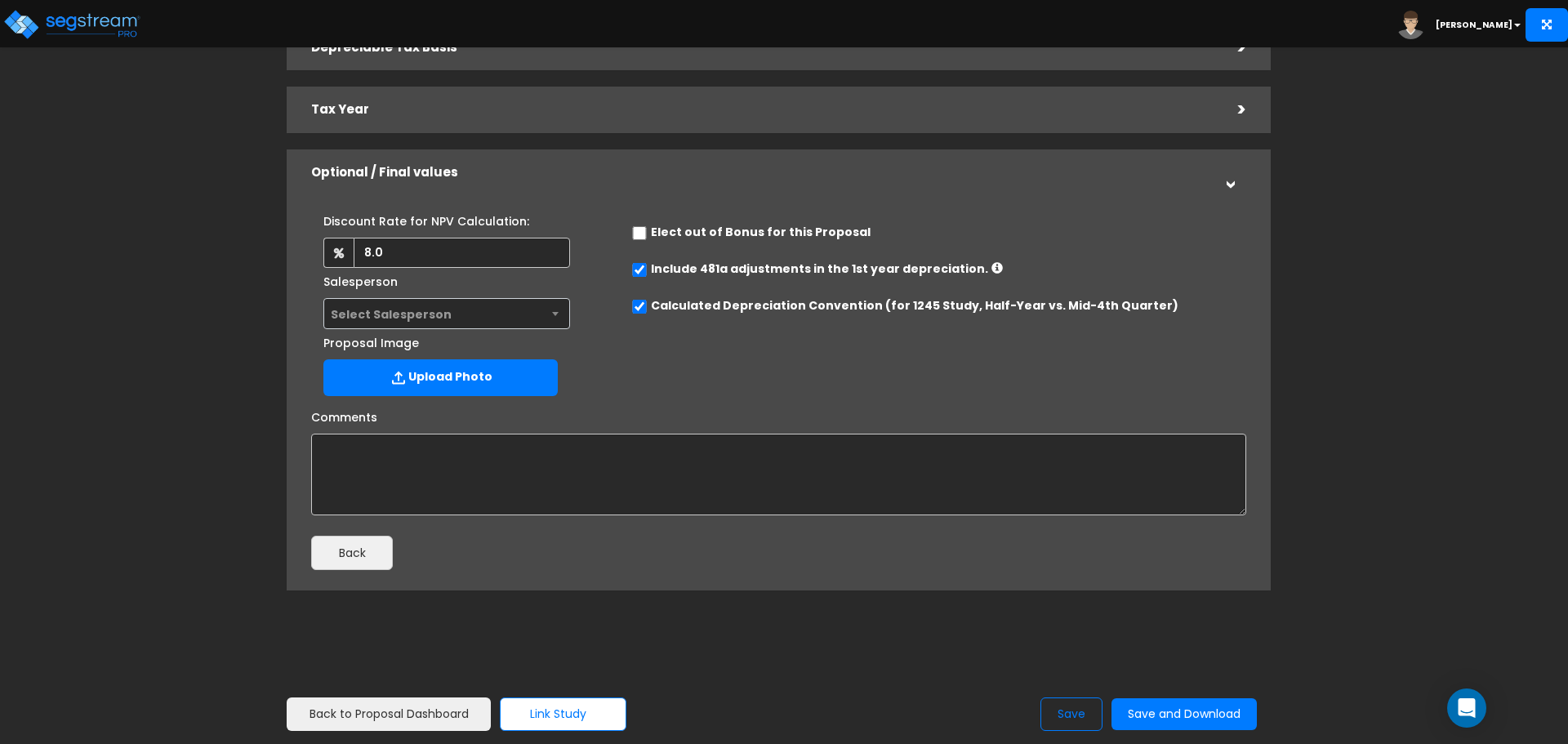
scroll to position [288, 0]
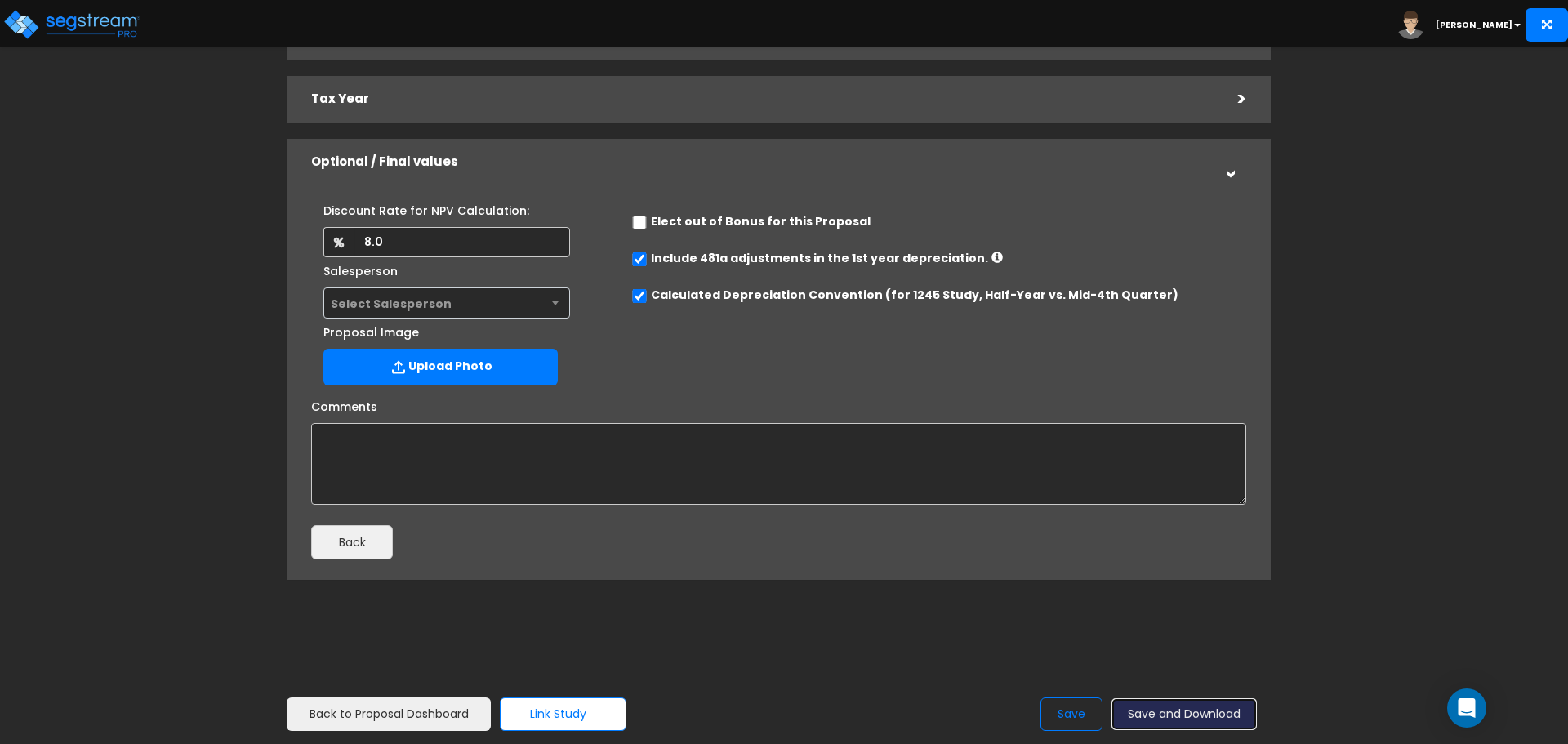
click at [1175, 718] on button "Save and Download" at bounding box center [1184, 713] width 146 height 32
